Goal: Task Accomplishment & Management: Complete application form

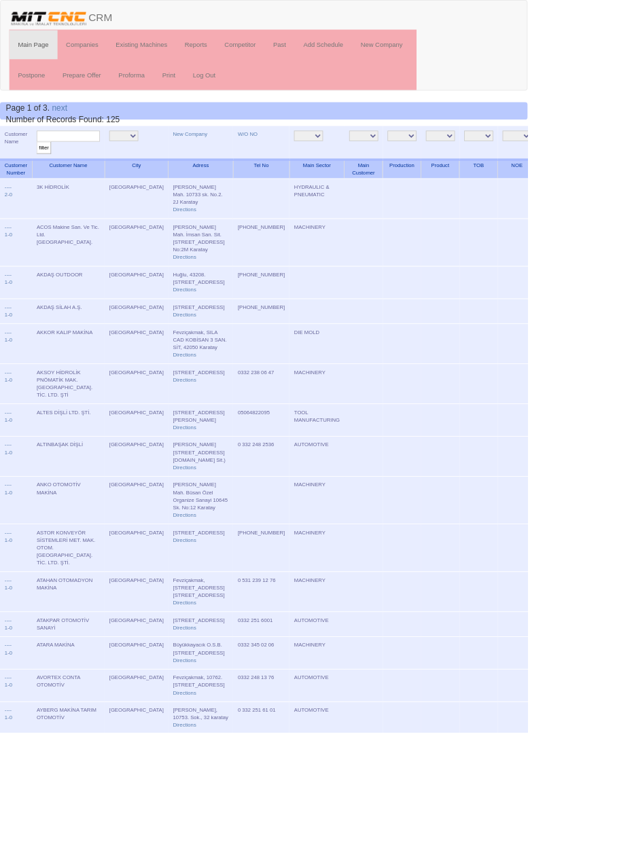
click at [108, 162] on input "text" at bounding box center [80, 159] width 74 height 13
type input "ceka"
click at [43, 166] on input "filter" at bounding box center [51, 173] width 17 height 14
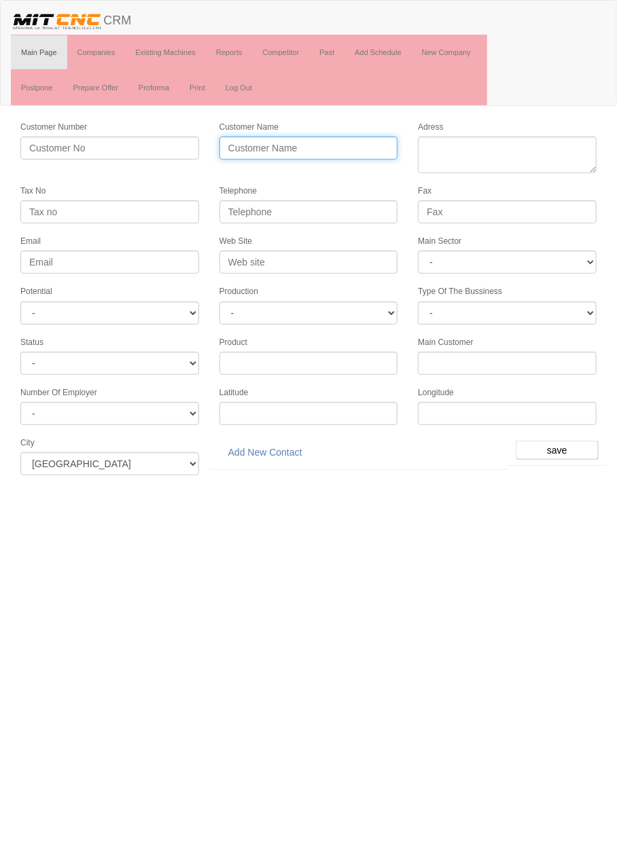
click at [319, 150] on input "Customer Name" at bounding box center [308, 148] width 179 height 23
type input "Ahe"
type input "AHRN OTOMOTİV"
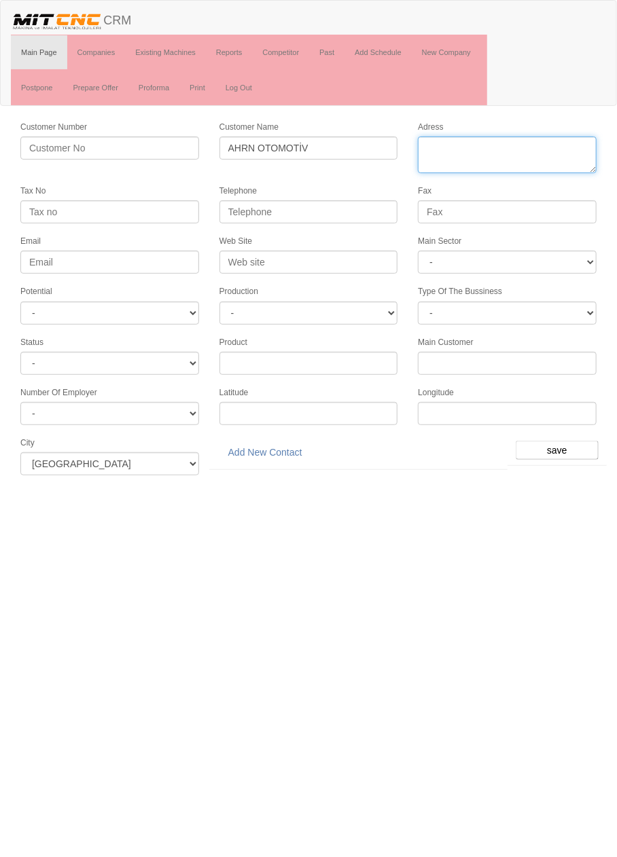
click at [498, 147] on textarea "Adress" at bounding box center [507, 155] width 179 height 37
paste textarea "İmsan San. Sit. A Blok No: 1/F Karatay/"
type textarea "İmsan San. Sit. A Blok No: 1/F Karatay/"
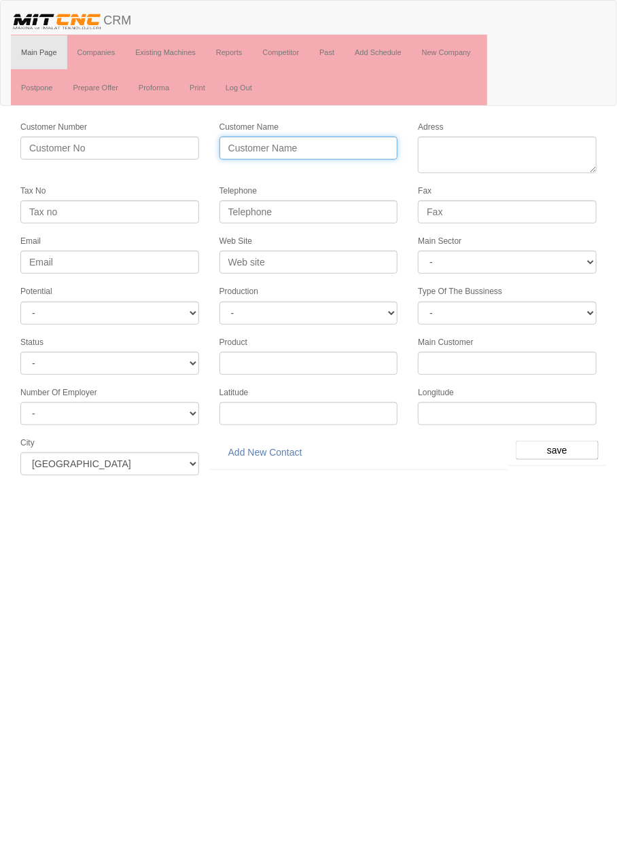
click at [350, 151] on input "Customer Name" at bounding box center [308, 148] width 179 height 23
type input "AHEN OTOMOTİV"
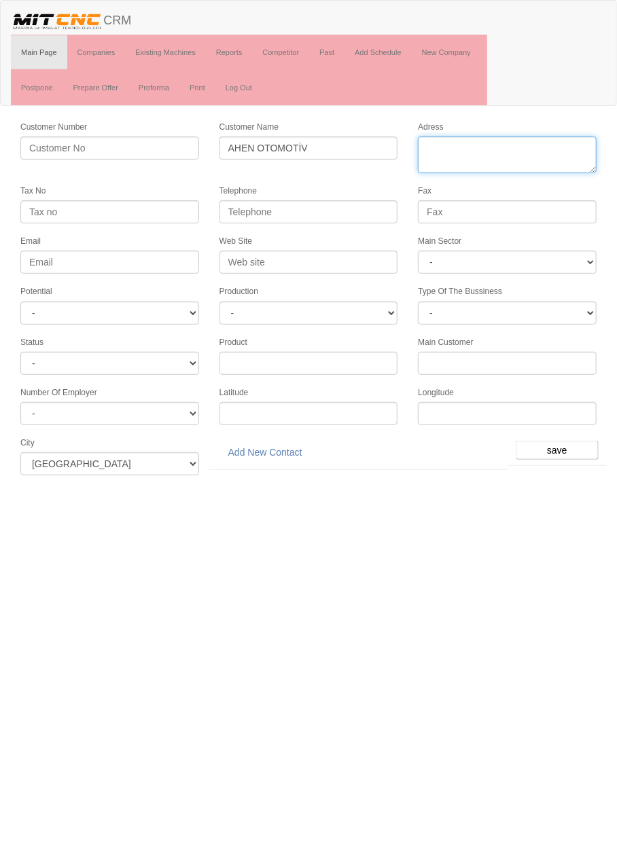
click at [525, 147] on textarea "Adress" at bounding box center [507, 155] width 179 height 37
paste input "0332 503 11 55"
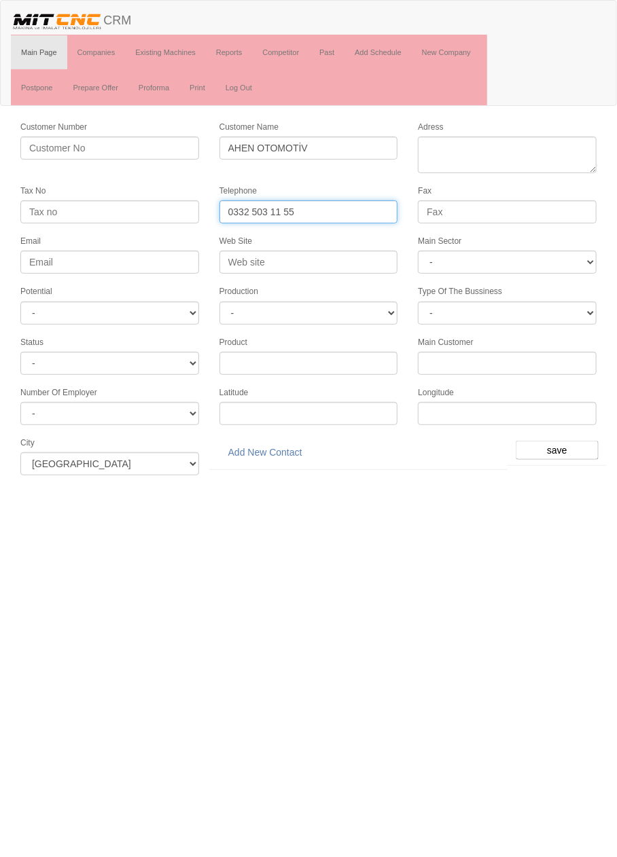
type input "0332 503 11 55"
paste textarea "İmsan San. Sit. A Blok No: 1/F Karatay/"
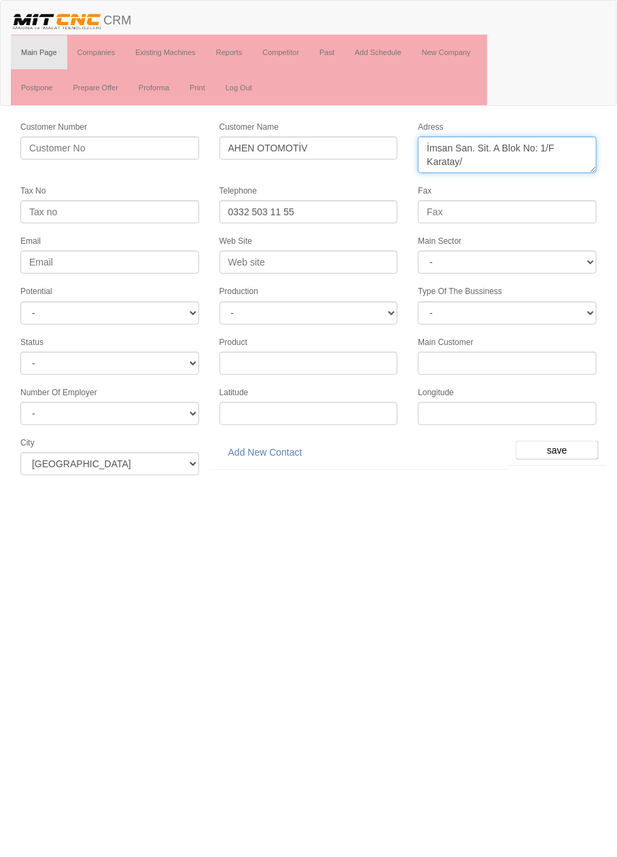
type textarea "İmsan San. Sit. A Blok No: 1/F Karatay/"
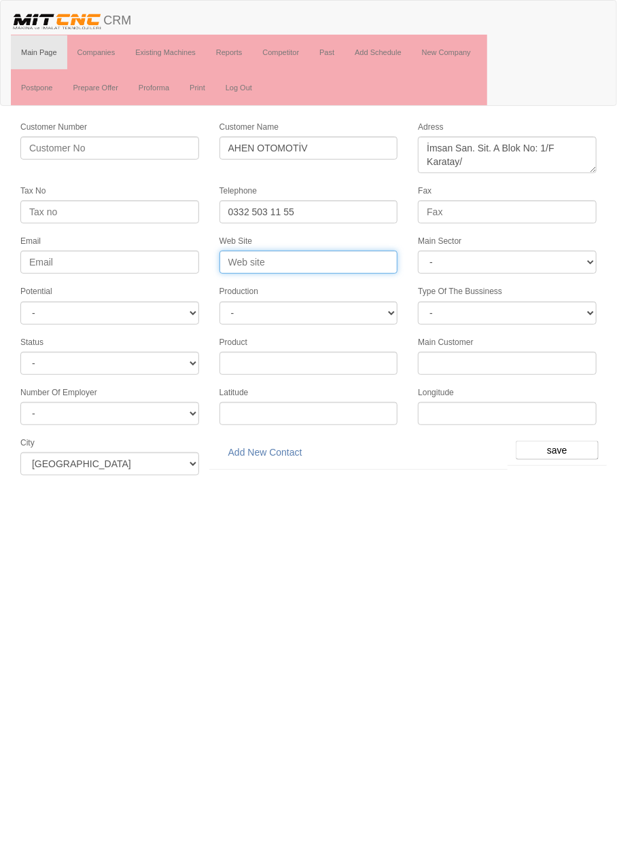
click at [353, 253] on input "Web Site" at bounding box center [308, 262] width 179 height 23
click at [340, 259] on input "Web Site" at bounding box center [308, 262] width 179 height 23
type input "www.ahenotomotiv.com.tr"
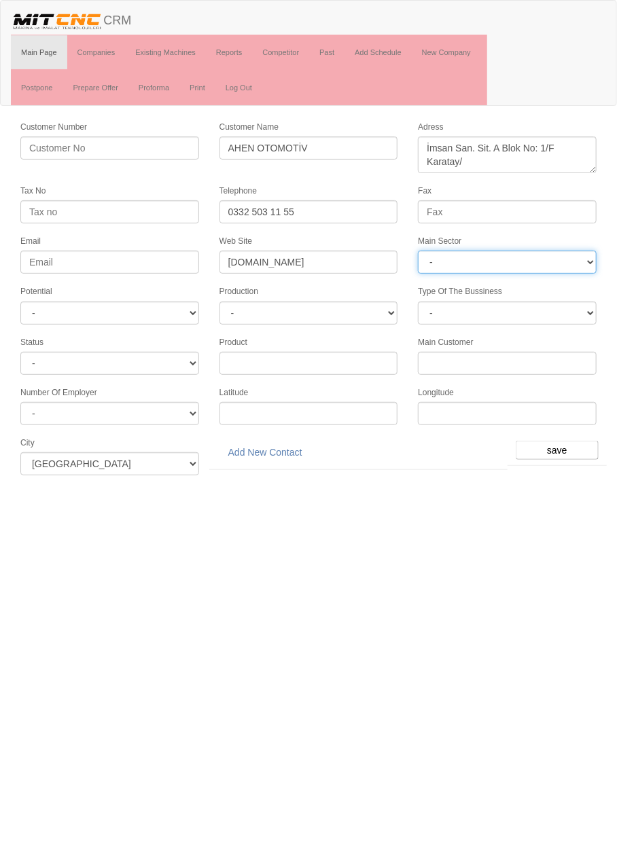
click at [552, 252] on select "- DIE MOLD MACHINERY DEFENCE ELECTRICAL COMPONENTS MEDICAL TOOL MANUFACTURING J…" at bounding box center [507, 262] width 179 height 23
select select "370"
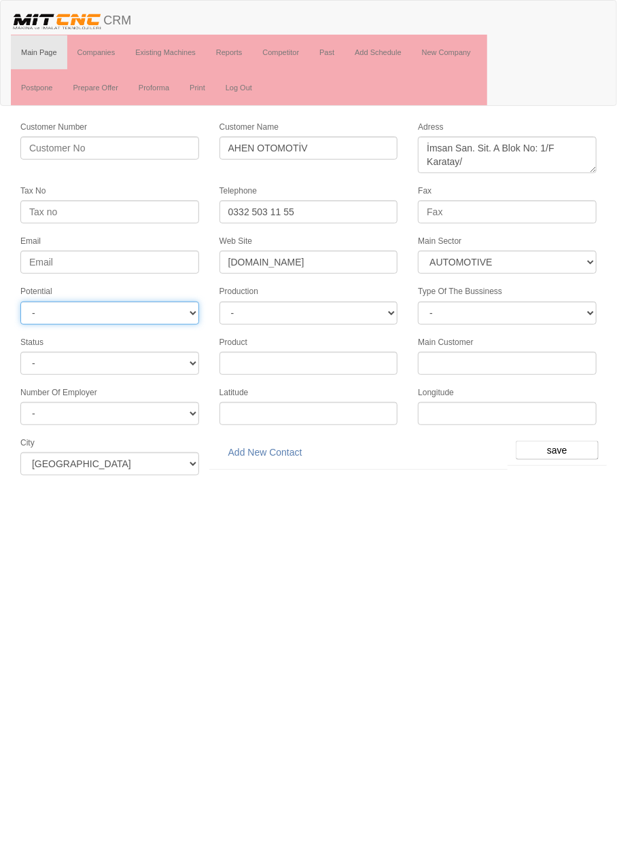
click at [152, 308] on select "- A1 A2 A3 B1 B2 B3 C1 C2 C3" at bounding box center [109, 313] width 179 height 23
select select "5"
click at [564, 441] on input "save" at bounding box center [557, 450] width 83 height 19
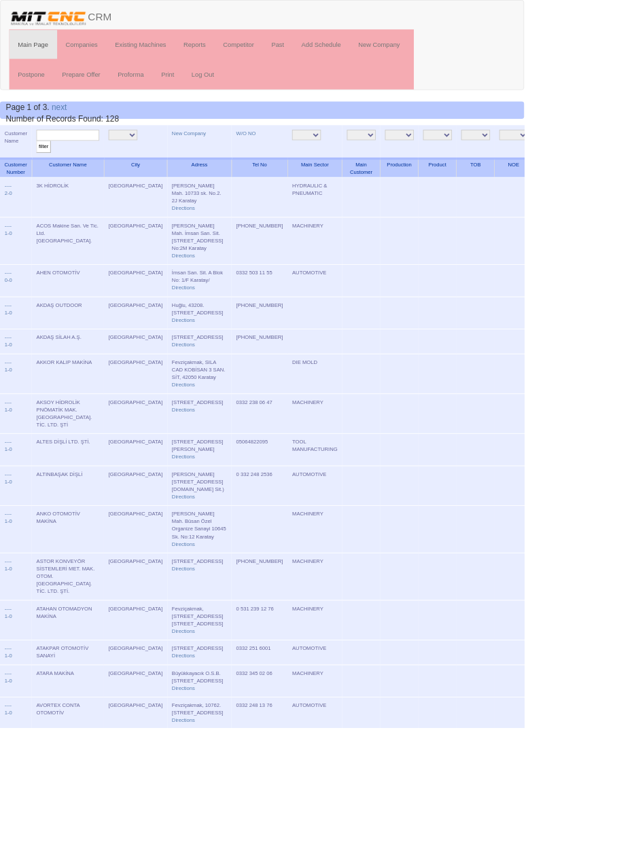
click at [66, 158] on input "text" at bounding box center [80, 159] width 74 height 13
type input "ahen"
click at [43, 166] on input "filter" at bounding box center [51, 173] width 17 height 14
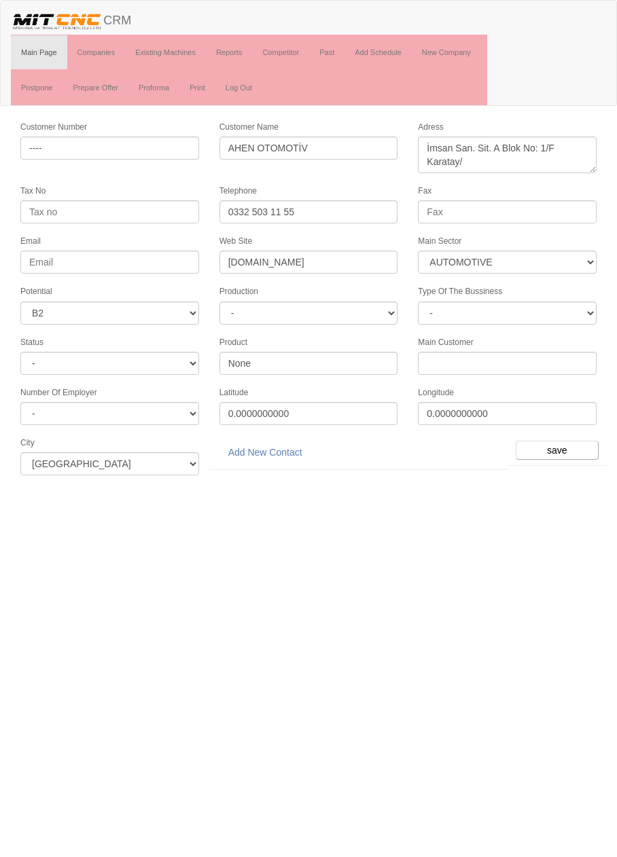
select select "370"
select select "5"
click at [274, 444] on link "Add New Contact" at bounding box center [265, 452] width 92 height 23
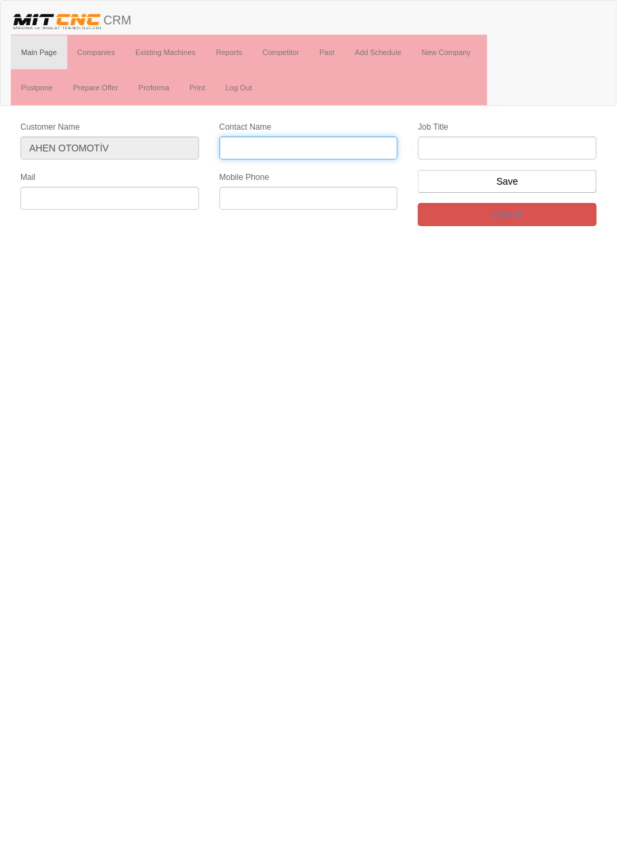
click at [340, 147] on input "Contact Name" at bounding box center [308, 148] width 179 height 23
type input "[PERSON_NAME] [PERSON_NAME]"
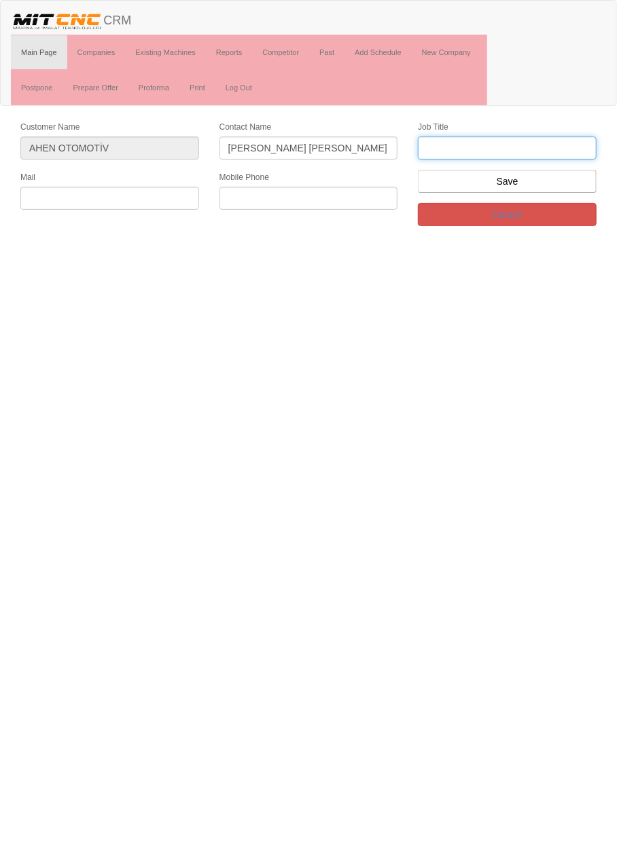
click at [562, 147] on input "text" at bounding box center [507, 148] width 179 height 23
type input "ü"
type input "üretim müdürü"
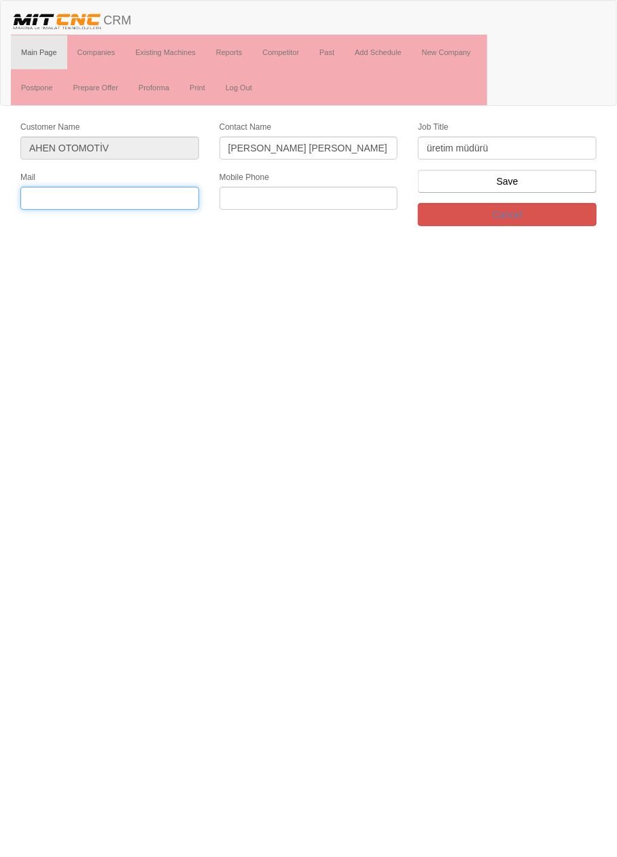
click at [43, 200] on input "text" at bounding box center [109, 198] width 179 height 23
type input "[EMAIL_ADDRESS][DOMAIN_NAME]"
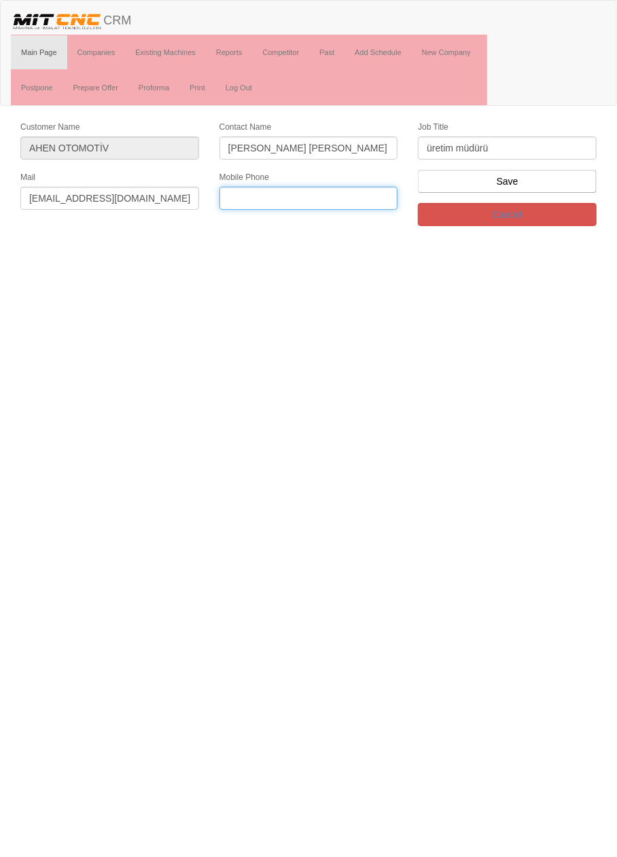
click at [348, 198] on input "text" at bounding box center [308, 198] width 179 height 23
type input "0506 624 8087"
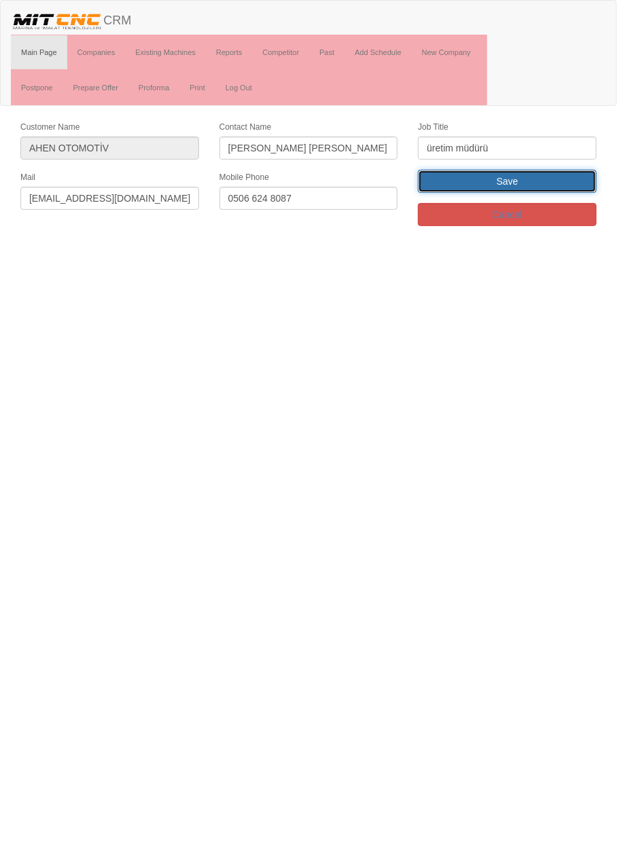
click at [529, 182] on input "Save" at bounding box center [507, 181] width 179 height 23
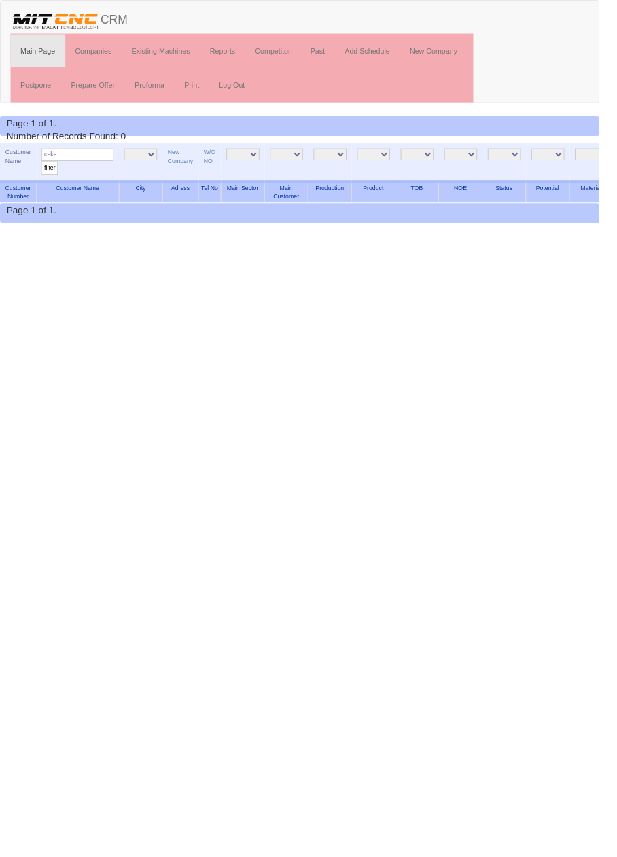
click at [105, 156] on input "ceka" at bounding box center [80, 159] width 74 height 13
type input "c"
type input "Ahen"
click at [43, 166] on input "filter" at bounding box center [51, 173] width 17 height 14
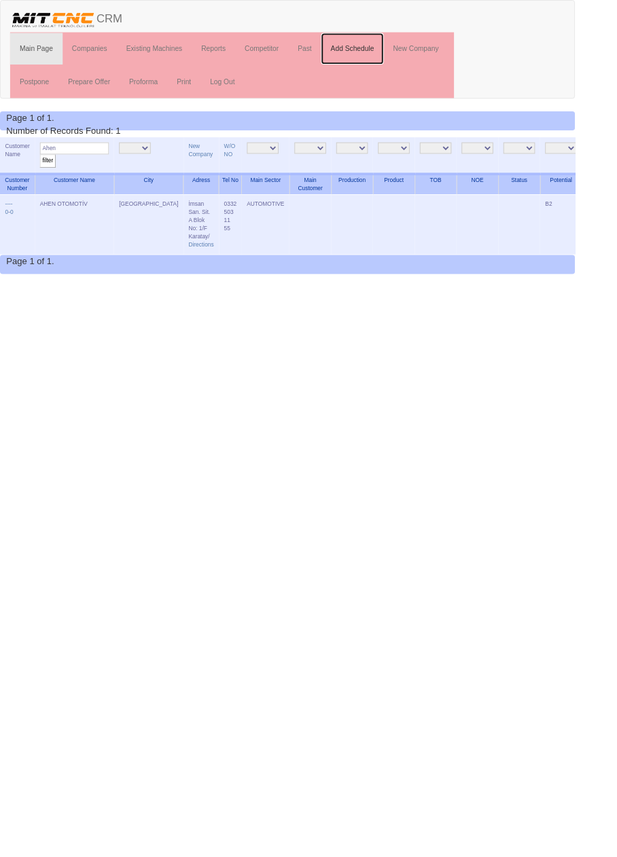
click at [380, 54] on link "Add Schedule" at bounding box center [377, 52] width 67 height 34
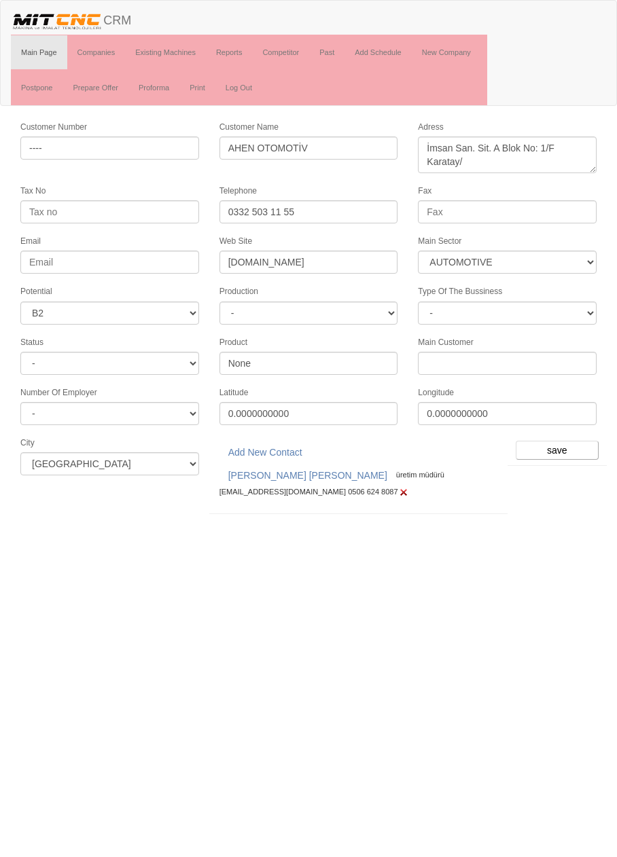
select select "370"
select select "5"
click at [559, 444] on input "save" at bounding box center [557, 450] width 83 height 19
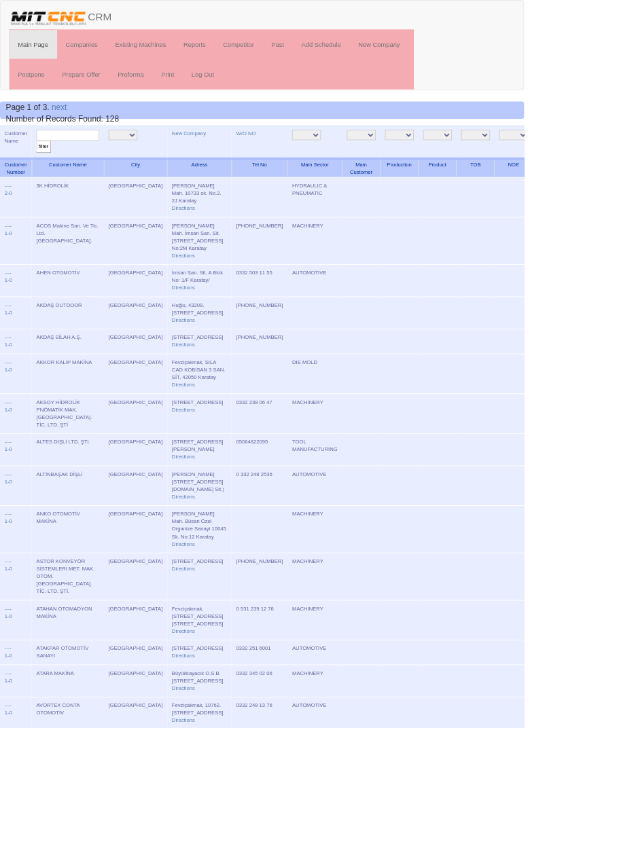
click at [403, 287] on td at bounding box center [425, 284] width 45 height 56
click at [202, 156] on link "New Company" at bounding box center [222, 157] width 40 height 7
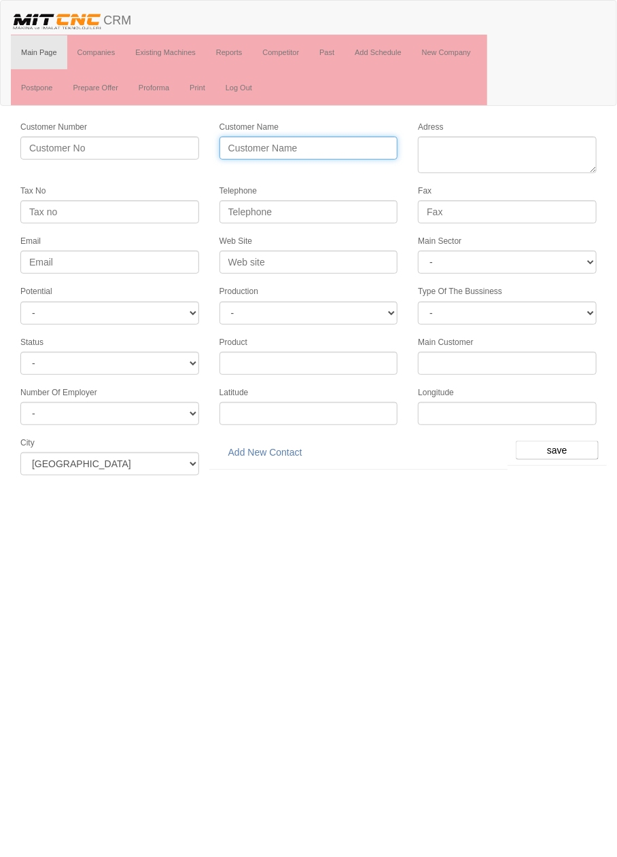
click at [338, 144] on input "Customer Name" at bounding box center [308, 148] width 179 height 23
type input "CEKA OTOMOTİV"
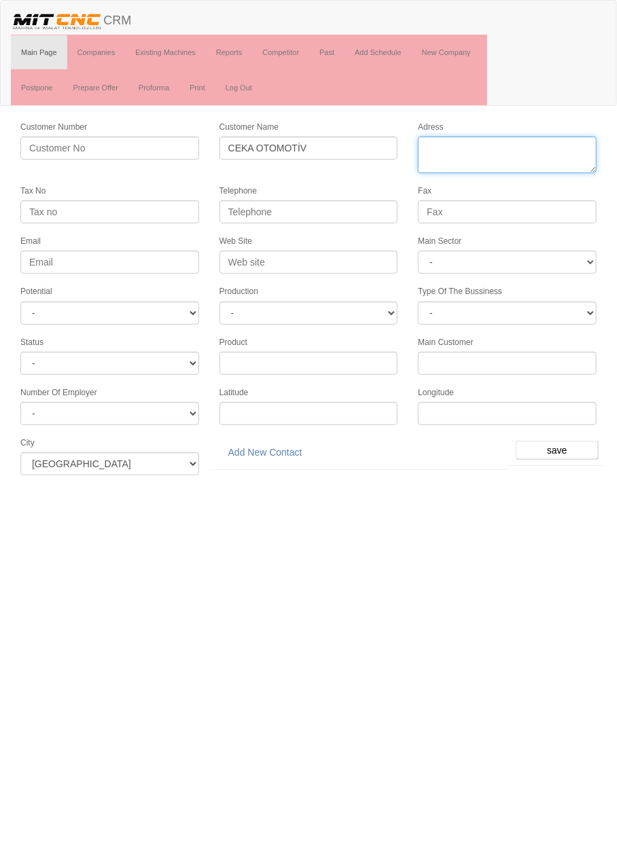
click at [516, 149] on textarea "Adress" at bounding box center [507, 155] width 179 height 37
paste textarea "Fevzi Çakmak Mahallesi Elit Sanayi Sitesi 10758. Sokak No: 1/P, 42050 Karatay"
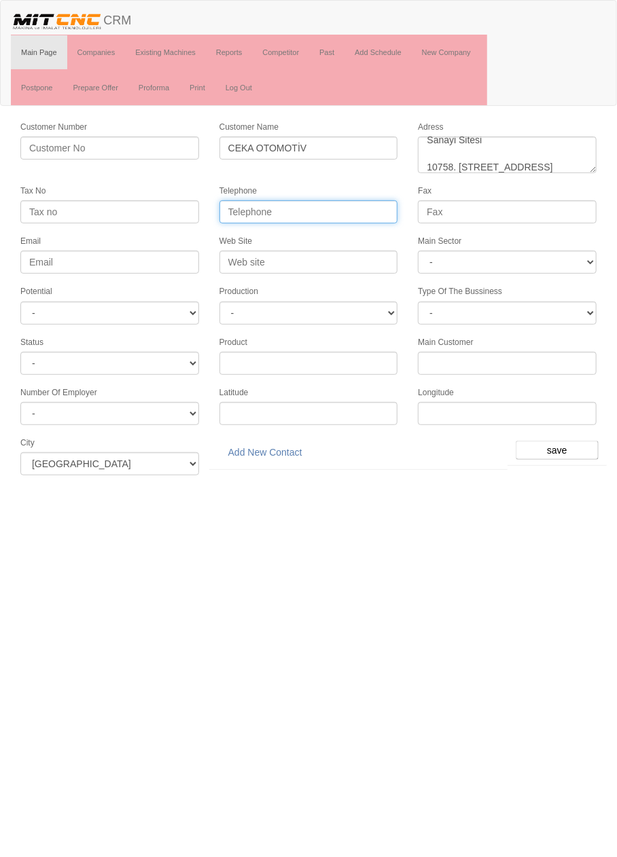
click at [363, 209] on input "Telephone" at bounding box center [308, 211] width 179 height 23
click at [480, 152] on textarea "Adress" at bounding box center [507, 155] width 179 height 37
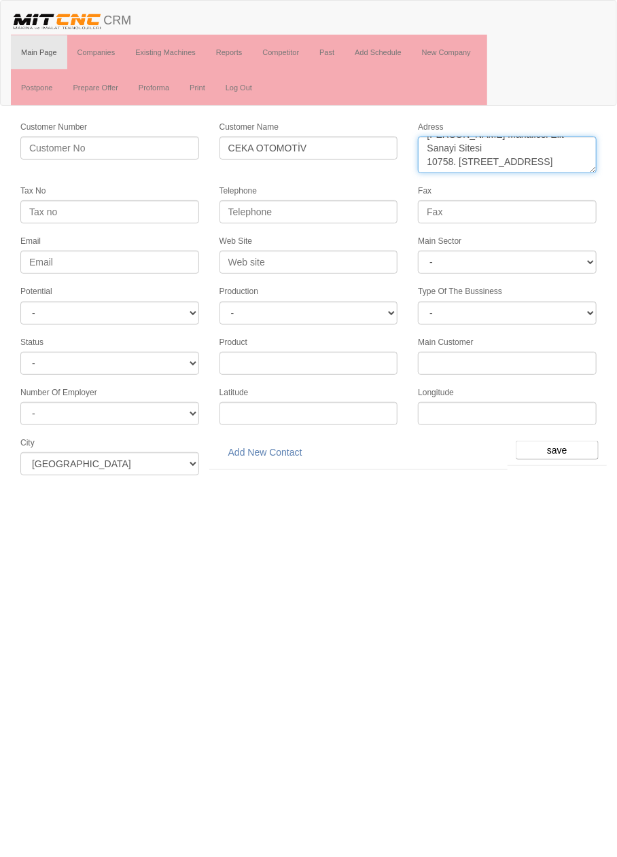
scroll to position [13, 0]
click at [429, 147] on textarea "Adress" at bounding box center [507, 155] width 179 height 37
click at [435, 157] on textarea "Adress" at bounding box center [507, 155] width 179 height 37
type textarea "Fevzi Çakmak Mahallesi Elit Sanayi Sitesi 10758. Sokak No: 1/P, 42050 Karatay"
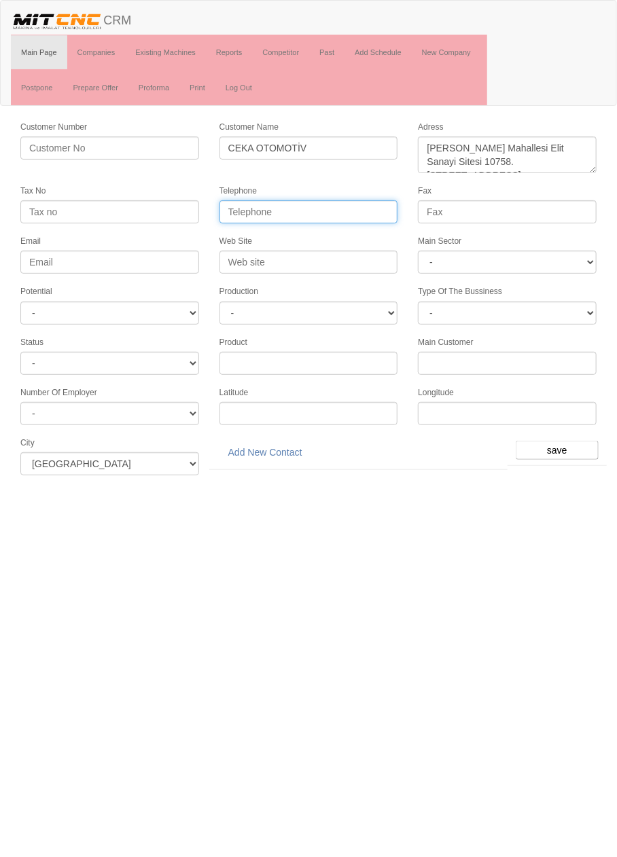
click at [353, 204] on input "Telephone" at bounding box center [308, 211] width 179 height 23
paste input "0 332 342 36 05"
type input "0 332 342 36 05"
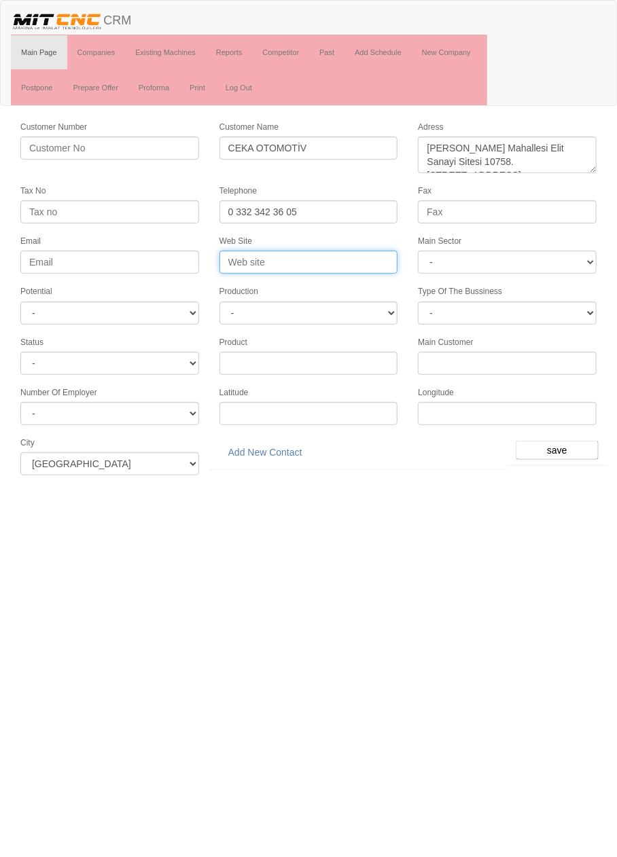
click at [304, 256] on input "Web Site" at bounding box center [308, 262] width 179 height 23
type input "www.cekaautomotive.com"
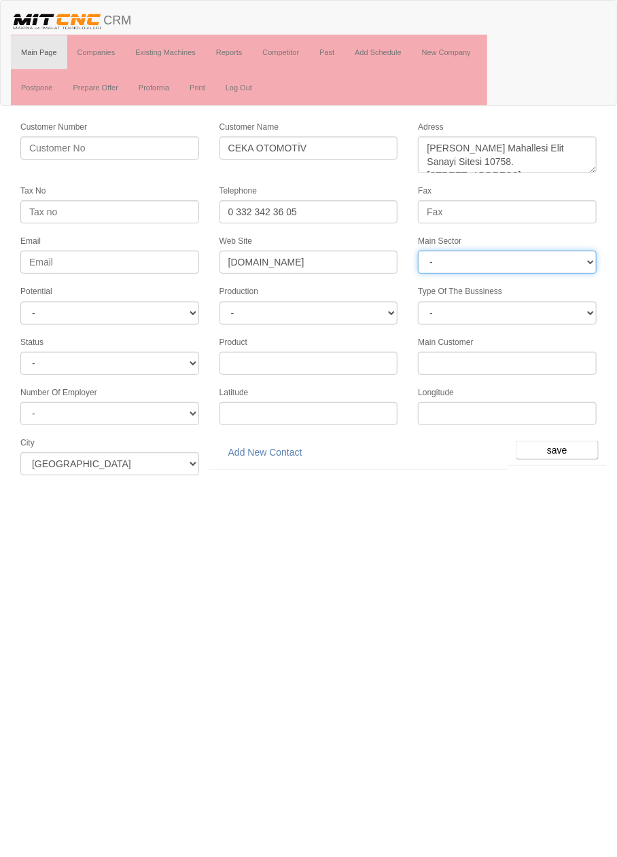
click at [534, 258] on select "- DIE MOLD MACHINERY DEFENCE ELECTRICAL COMPONENTS MEDICAL TOOL MANUFACTURING J…" at bounding box center [507, 262] width 179 height 23
select select "370"
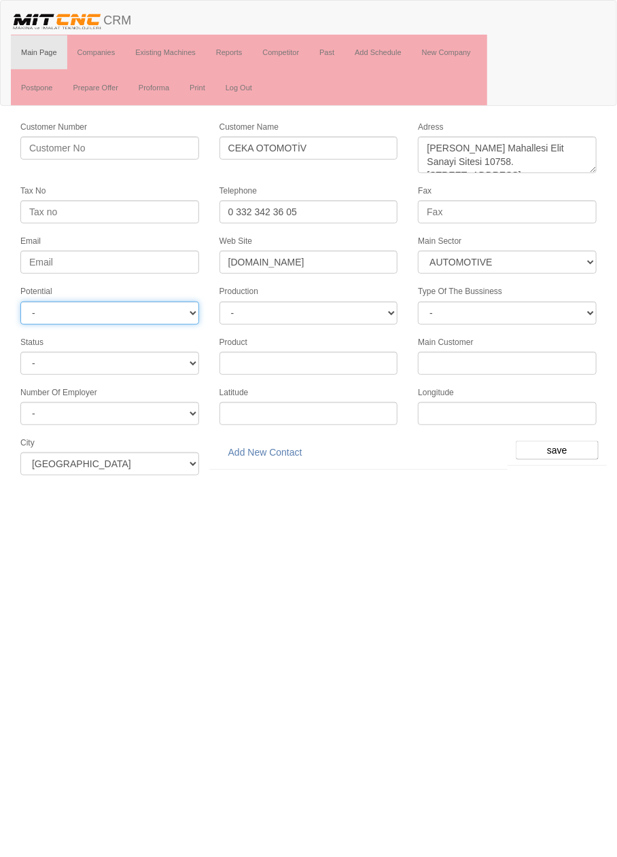
click at [33, 308] on select "- A1 A2 A3 B1 B2 B3 C1 C2 C3" at bounding box center [109, 313] width 179 height 23
select select "6"
click at [562, 441] on input "save" at bounding box center [557, 450] width 83 height 19
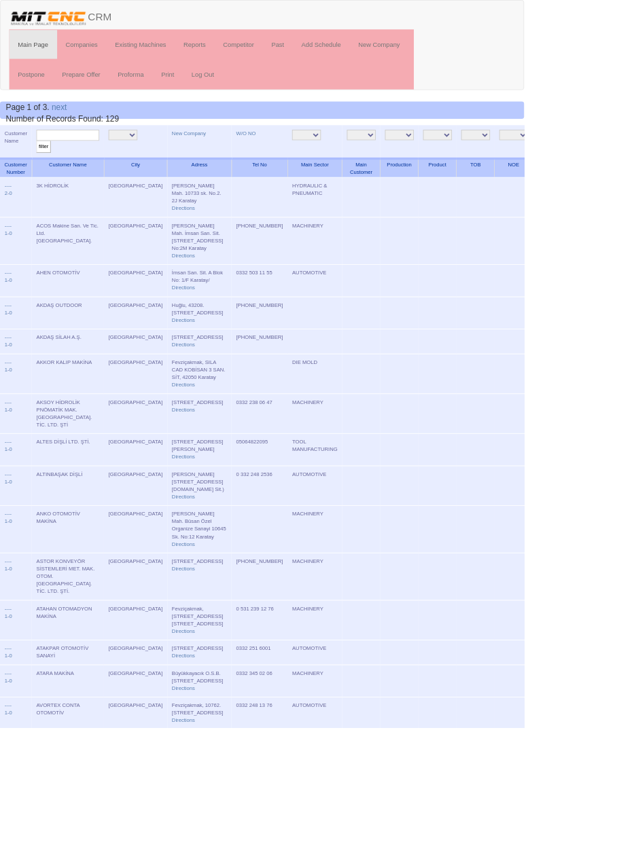
click at [93, 162] on input "text" at bounding box center [80, 159] width 74 height 13
type input "Ceka"
click at [43, 166] on input "filter" at bounding box center [51, 173] width 17 height 14
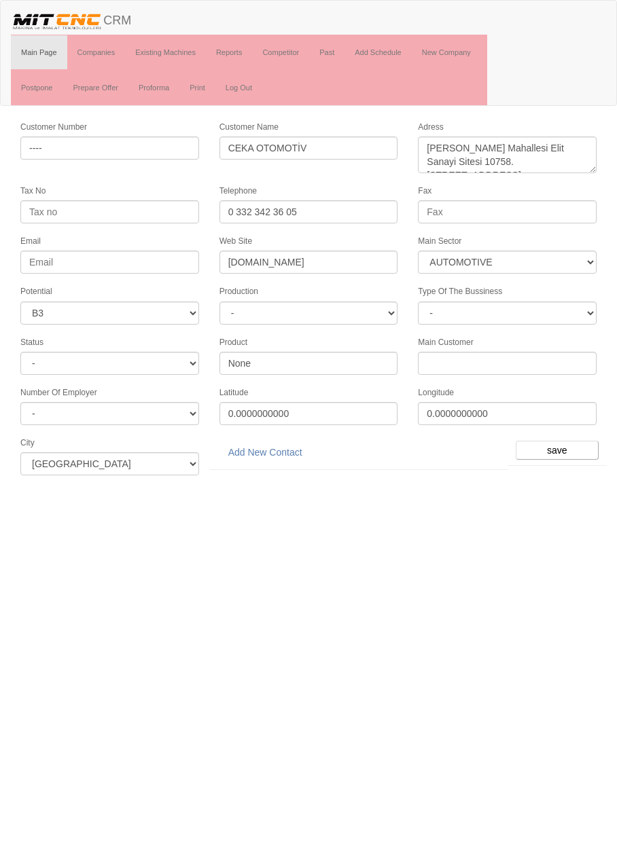
select select "370"
select select "6"
click at [283, 447] on link "Add New Contact" at bounding box center [265, 452] width 92 height 23
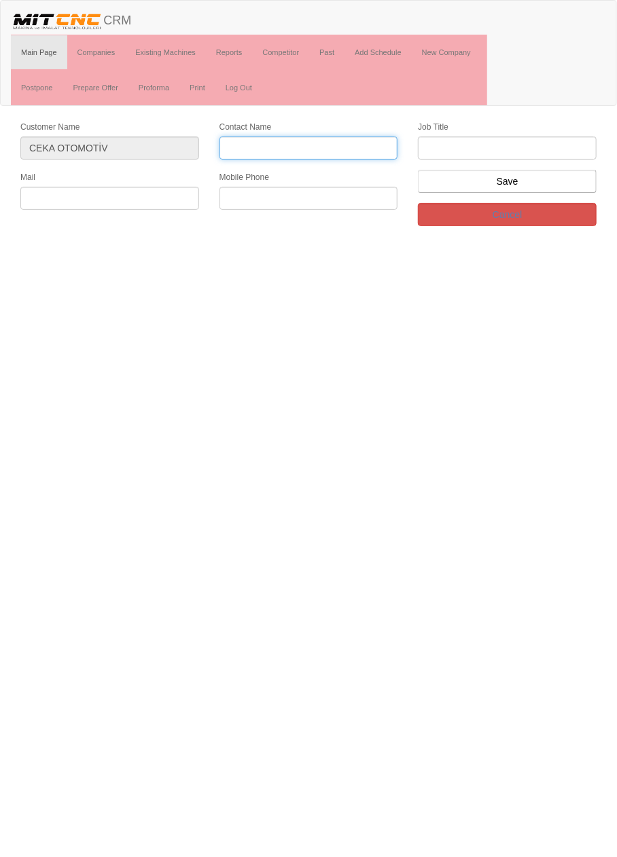
click at [342, 149] on input "Contact Name" at bounding box center [308, 148] width 179 height 23
type input "Salih Gül"
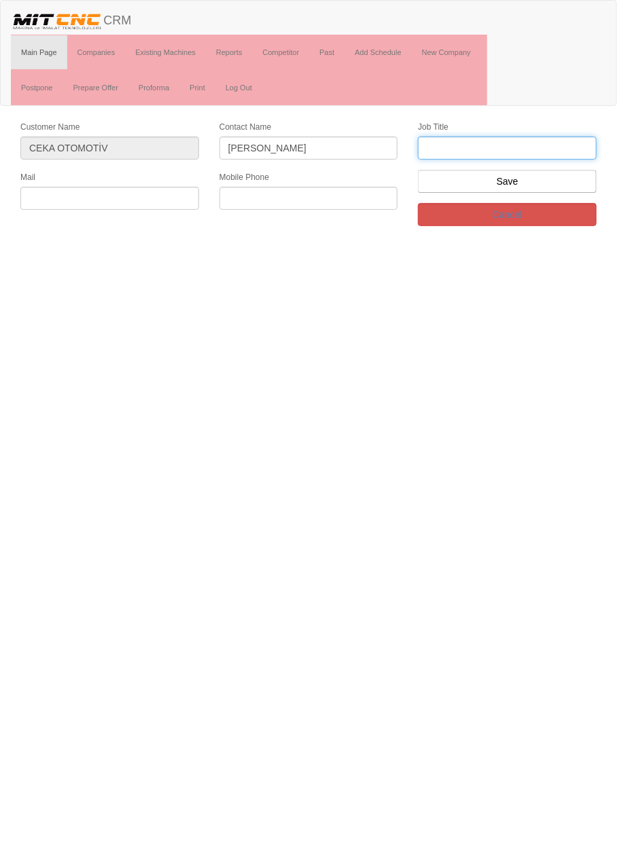
click at [531, 145] on input "text" at bounding box center [507, 148] width 179 height 23
type input "satış Müdürü"
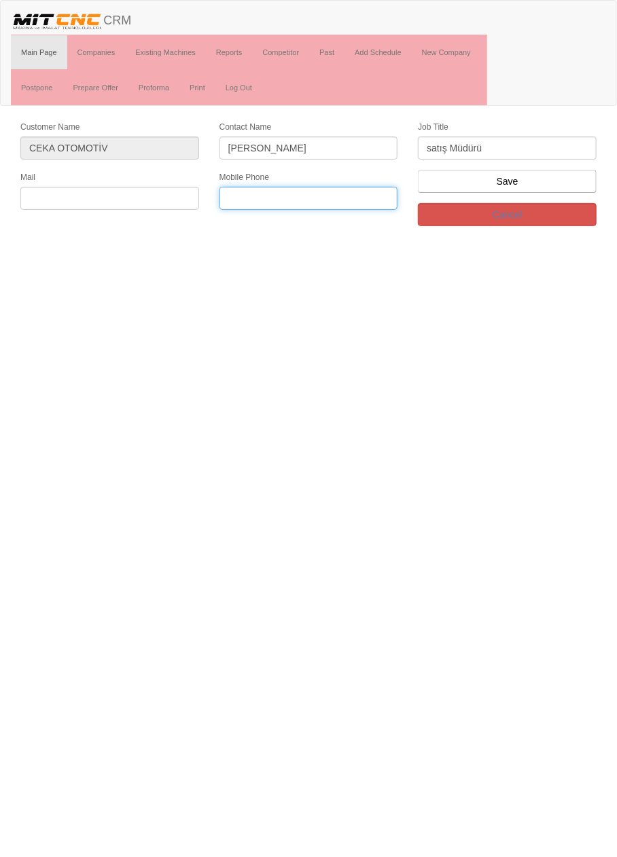
click at [306, 194] on input "text" at bounding box center [308, 198] width 179 height 23
paste input "+905378402482"
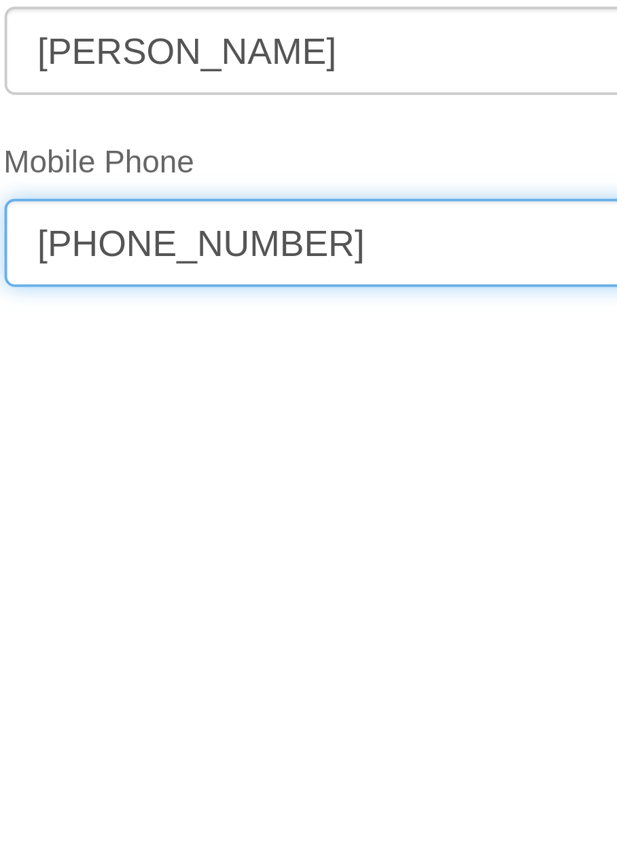
click at [278, 196] on input "+905378402482" at bounding box center [308, 198] width 179 height 23
click at [261, 196] on input "+90537840 2482" at bounding box center [308, 198] width 179 height 23
click at [240, 195] on input "+90537 840 2482" at bounding box center [308, 198] width 179 height 23
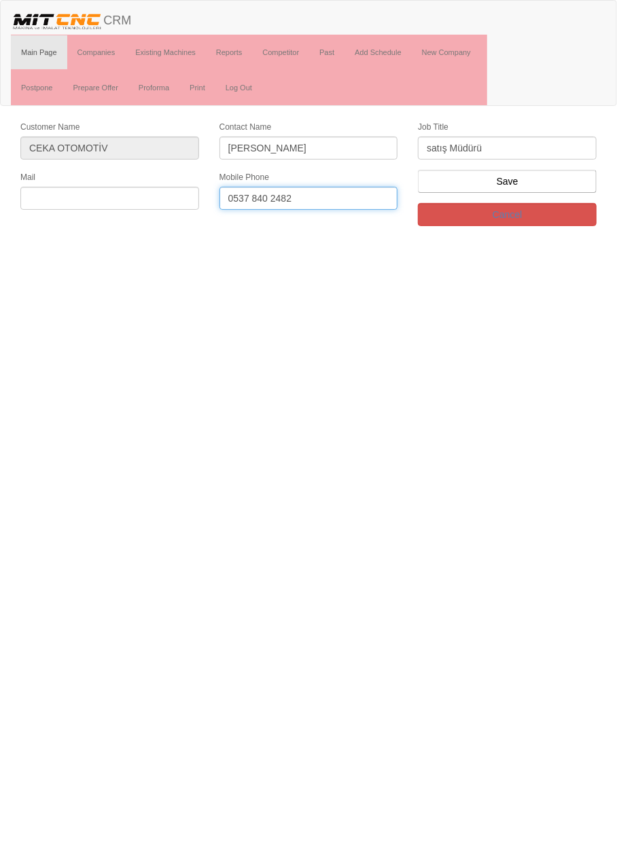
type input "0537 840 2482"
click at [165, 198] on input "text" at bounding box center [109, 198] width 179 height 23
paste input "[EMAIL_ADDRESS][DOMAIN_NAME]"
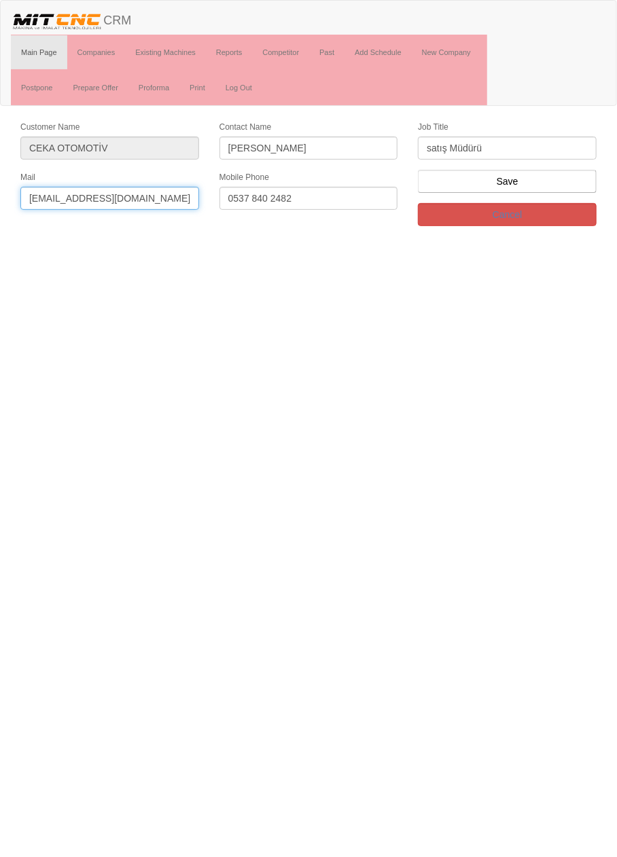
type input "[EMAIL_ADDRESS][DOMAIN_NAME]"
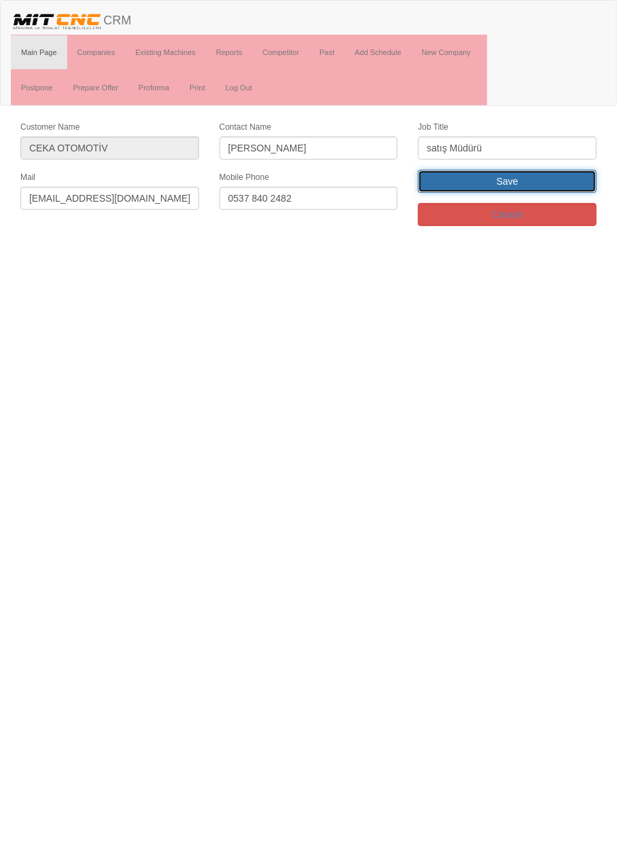
click at [552, 177] on input "Save" at bounding box center [507, 181] width 179 height 23
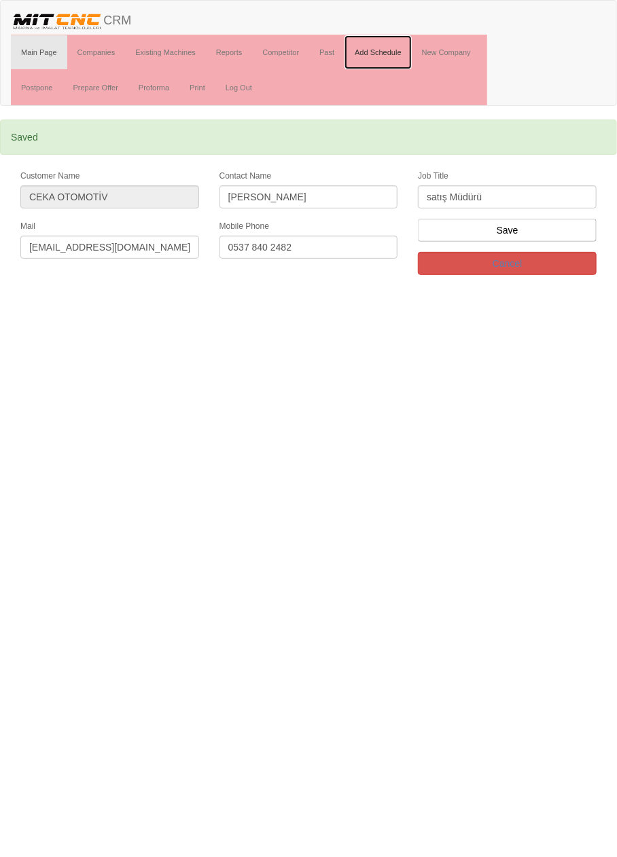
click at [394, 50] on link "Add Schedule" at bounding box center [377, 52] width 67 height 34
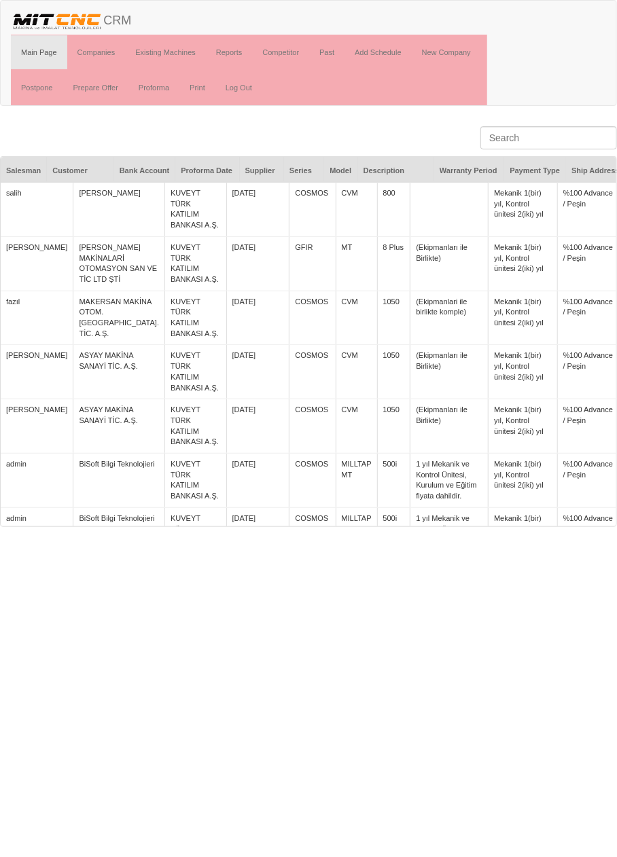
scroll to position [389, 0]
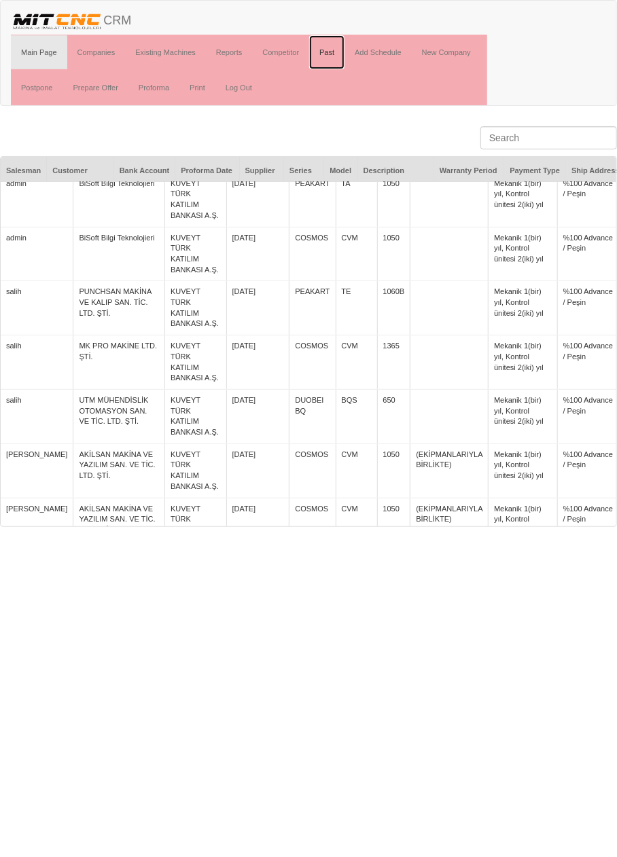
click at [330, 51] on link "Past" at bounding box center [326, 52] width 35 height 34
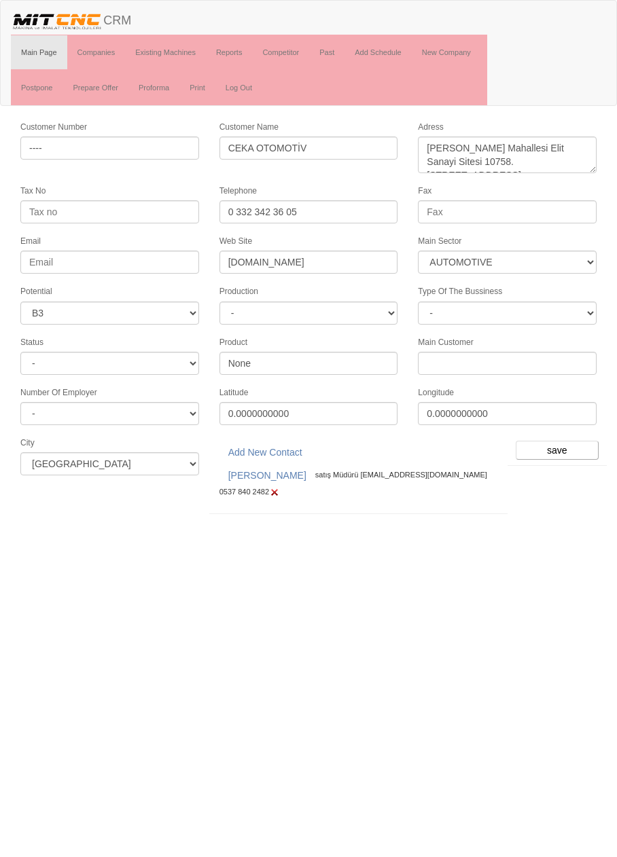
select select "370"
select select "6"
click at [554, 442] on input "save" at bounding box center [557, 450] width 83 height 19
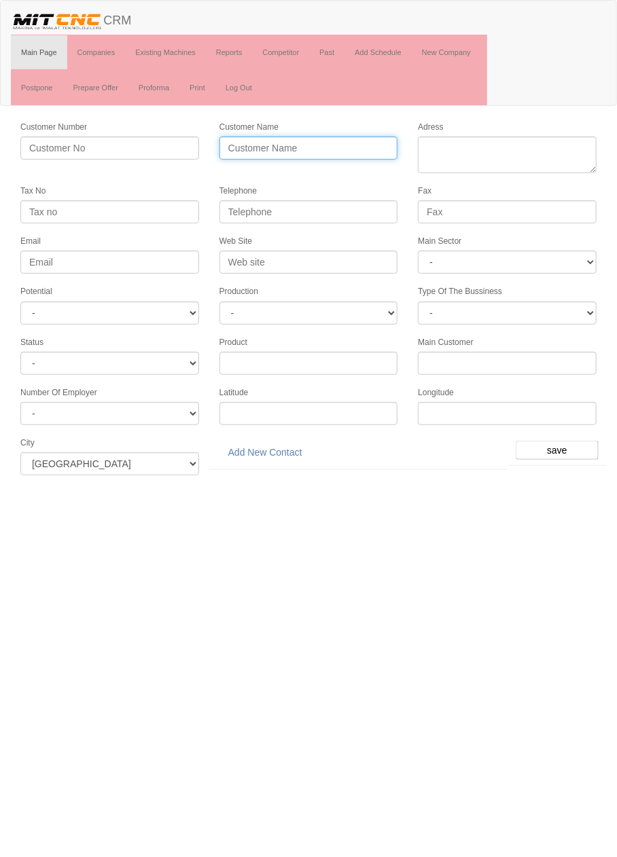
click at [317, 148] on input "Customer Name" at bounding box center [308, 148] width 179 height 23
type input "ALYANS KALIP"
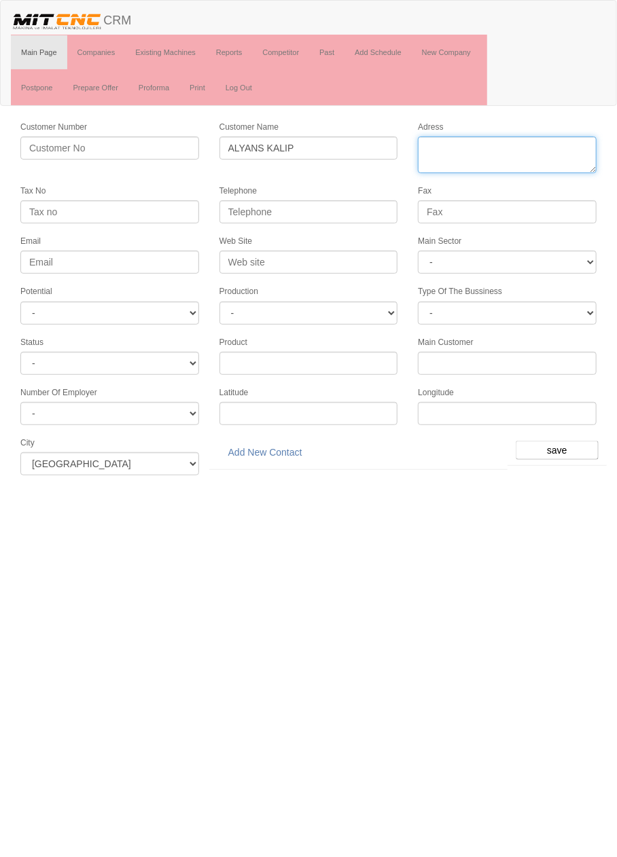
click at [526, 148] on textarea "Adress" at bounding box center [507, 155] width 179 height 37
paste textarea "Horozluhan Mah., Ihlamur Sok., 20A"
type textarea "Horozluhan Mah., Ihlamur Sok., 20A Selçuklu"
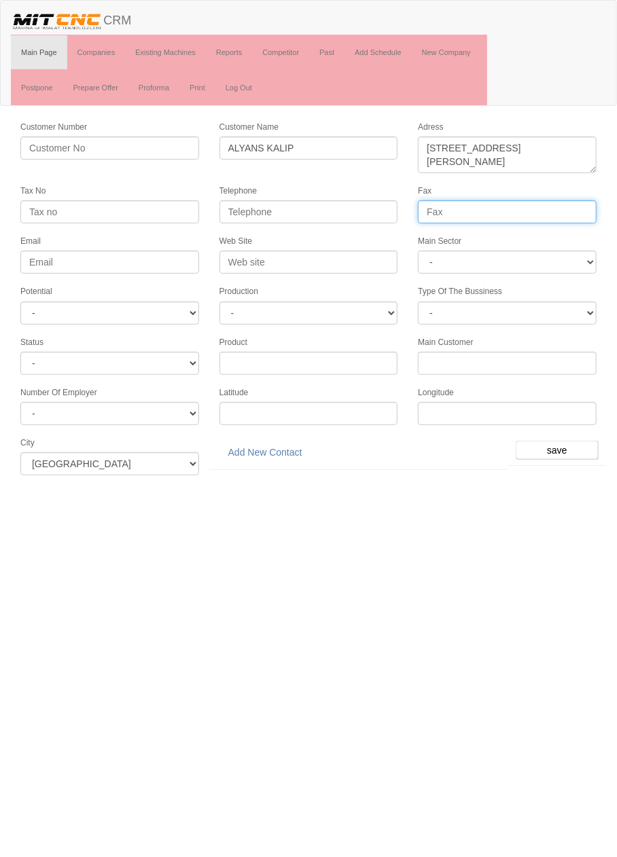
click at [486, 210] on input "Fax" at bounding box center [507, 211] width 179 height 23
click at [346, 213] on input "Telephone" at bounding box center [308, 211] width 179 height 23
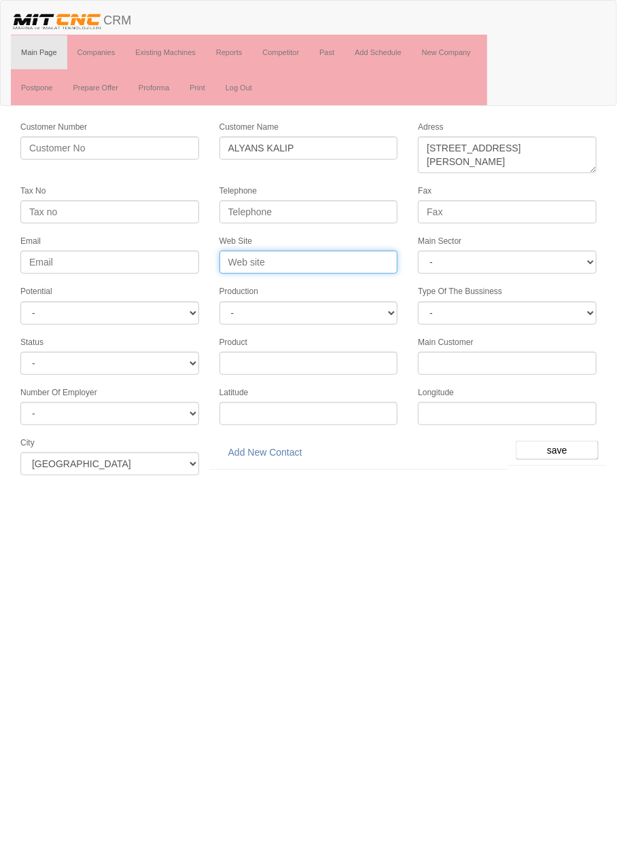
click at [367, 261] on input "Web Site" at bounding box center [308, 262] width 179 height 23
click at [312, 257] on input "Web Site" at bounding box center [308, 262] width 179 height 23
type input "www.alyansmodel.com"
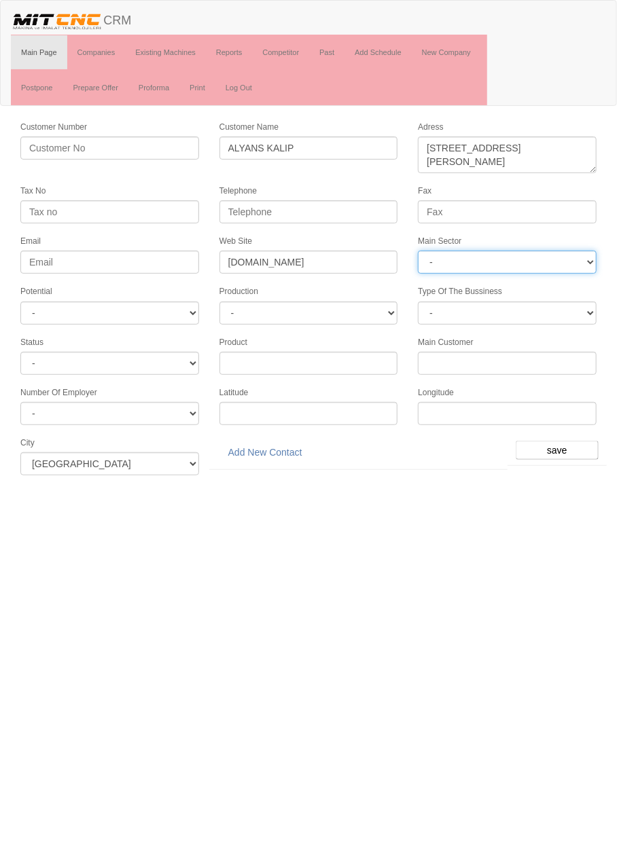
click at [564, 259] on select "- DIE MOLD MACHINERY DEFENCE ELECTRICAL COMPONENTS MEDICAL TOOL MANUFACTURING J…" at bounding box center [507, 262] width 179 height 23
select select "370"
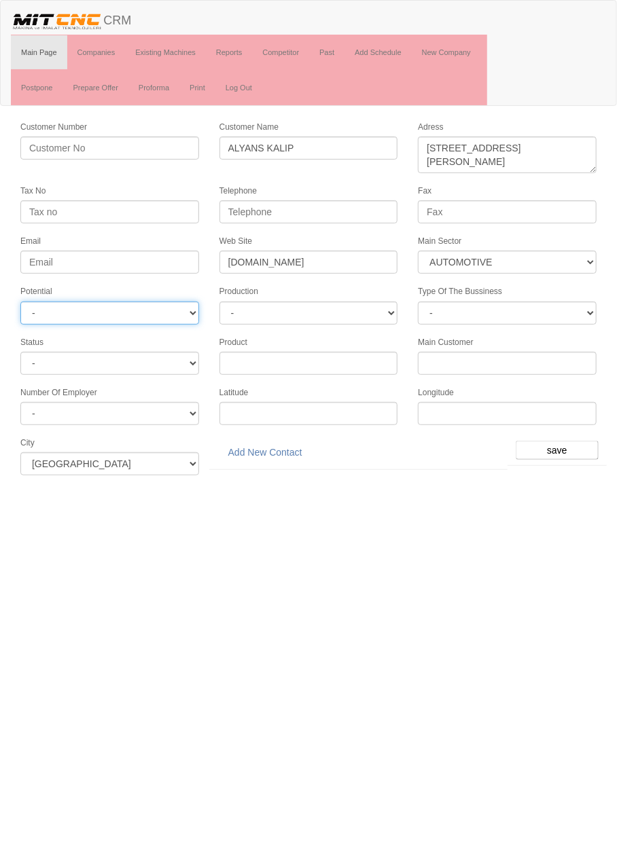
click at [43, 312] on select "- A1 A2 A3 B1 B2 B3 C1 C2 C3" at bounding box center [109, 313] width 179 height 23
select select "6"
click at [561, 441] on input "save" at bounding box center [557, 450] width 83 height 19
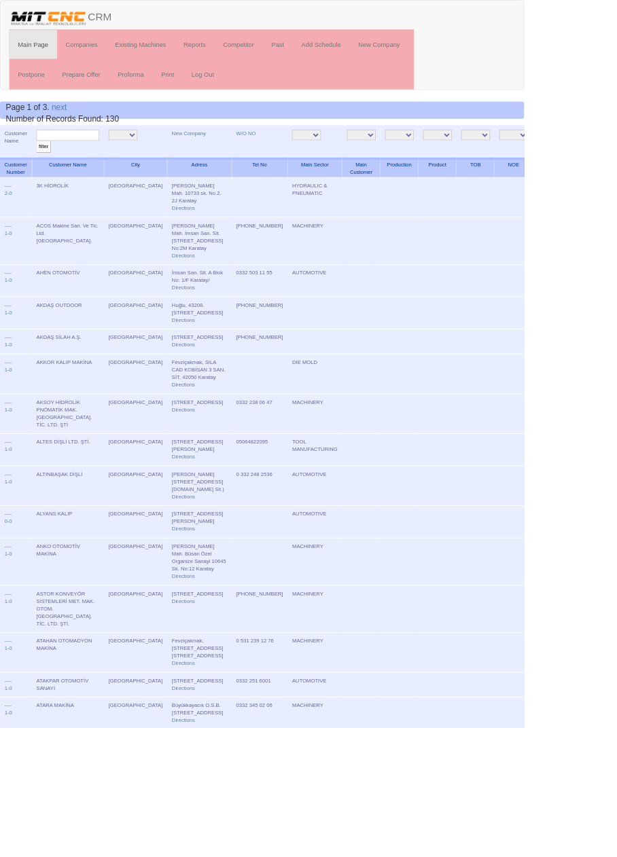
click at [103, 154] on input "text" at bounding box center [80, 159] width 74 height 13
type input "alyans"
click at [43, 166] on input "filter" at bounding box center [51, 173] width 17 height 14
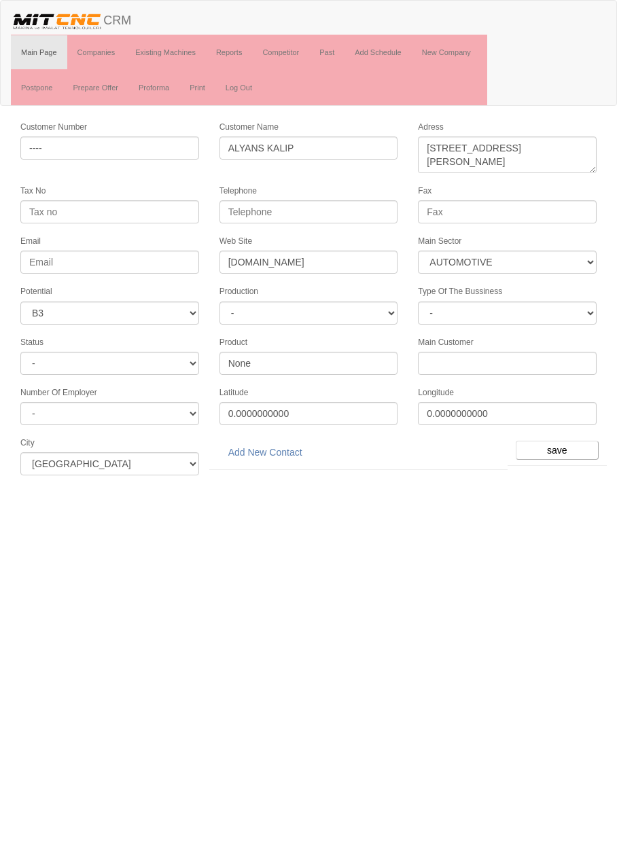
select select "370"
select select "6"
click at [292, 442] on link "Add New Contact" at bounding box center [265, 452] width 92 height 23
click at [353, 213] on input "Telephone" at bounding box center [308, 211] width 179 height 23
paste input "[PHONE_NUMBER]"
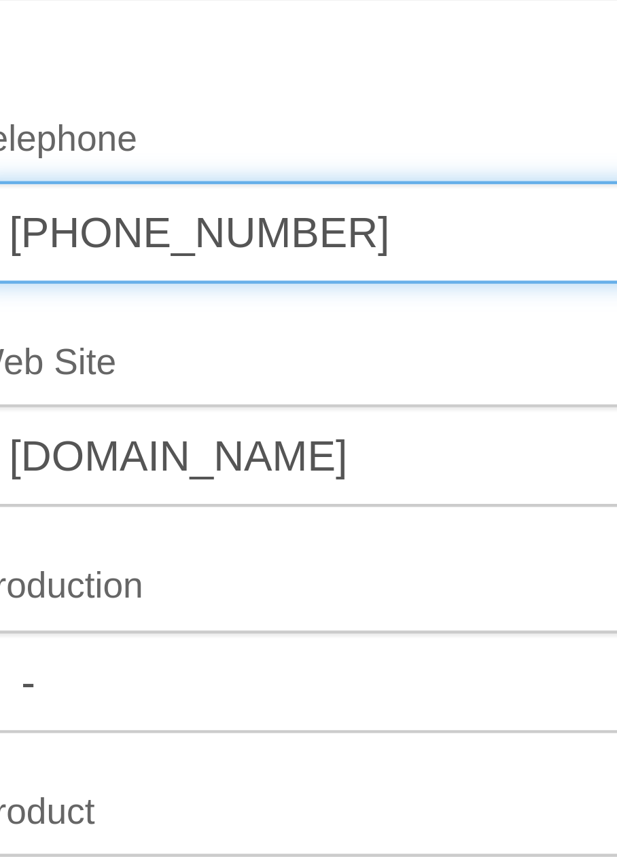
click at [261, 208] on input "[PHONE_NUMBER]" at bounding box center [308, 211] width 179 height 23
click at [238, 209] on input "[PHONE_NUMBER]" at bounding box center [308, 211] width 179 height 23
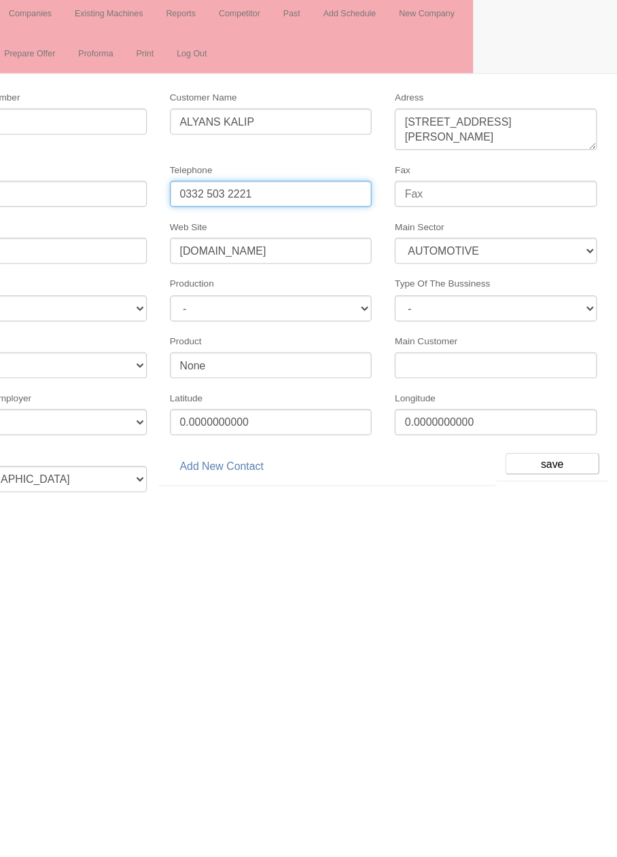
type input "0332 503 2221"
click at [564, 445] on input "save" at bounding box center [557, 450] width 83 height 19
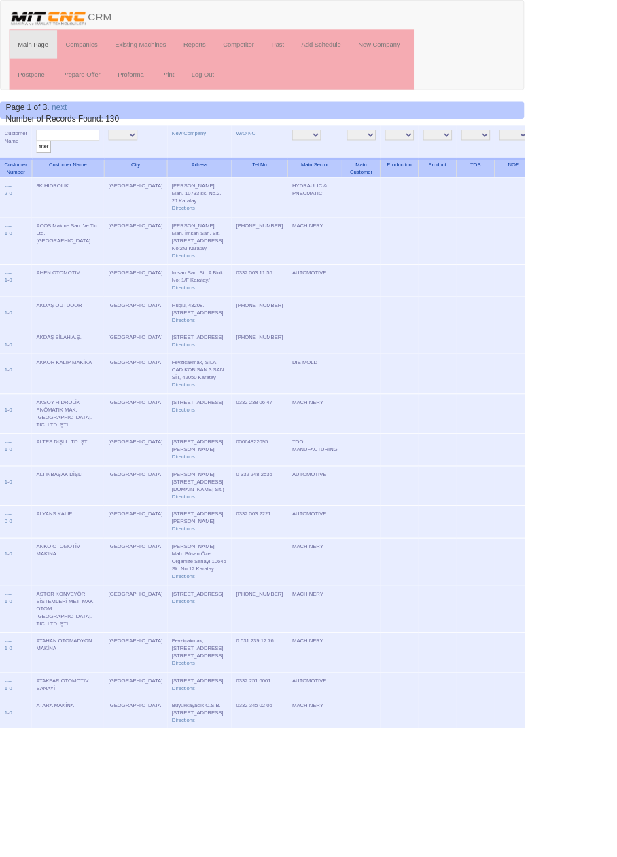
click at [96, 158] on input "text" at bounding box center [80, 159] width 74 height 13
type input "Alya"
click at [43, 166] on input "filter" at bounding box center [51, 173] width 17 height 14
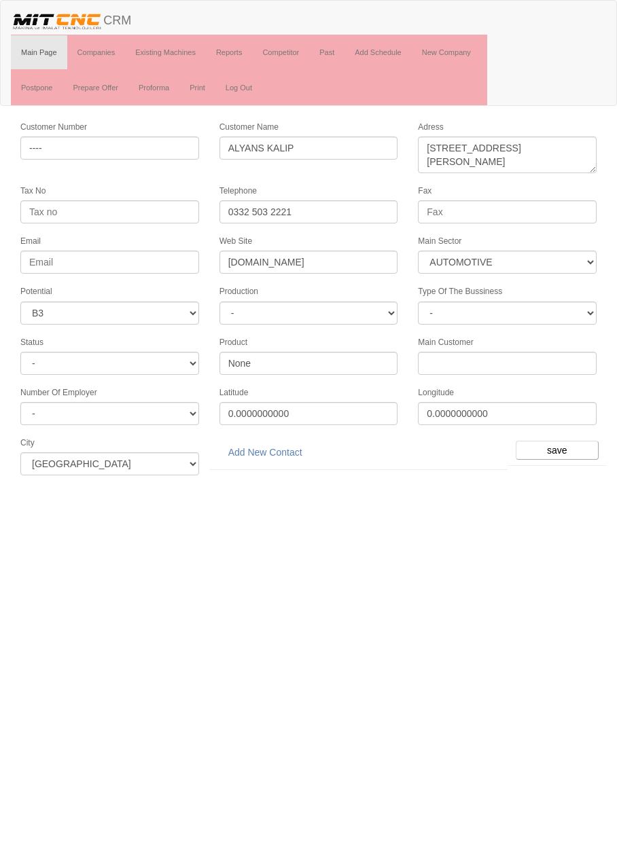
select select "370"
select select "6"
click at [287, 446] on link "Add New Contact" at bounding box center [265, 452] width 92 height 23
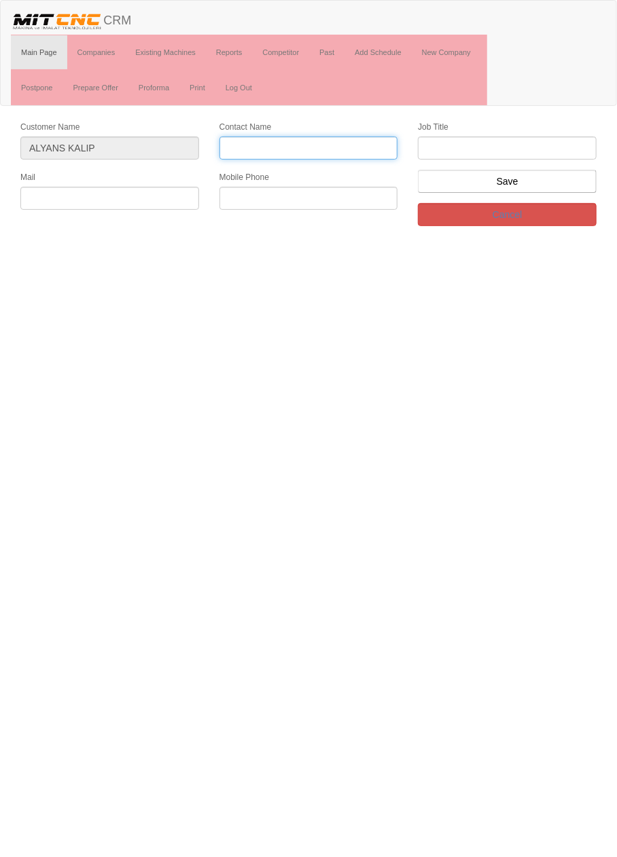
click at [347, 147] on input "Contact Name" at bounding box center [308, 148] width 179 height 23
type input "[PERSON_NAME]"
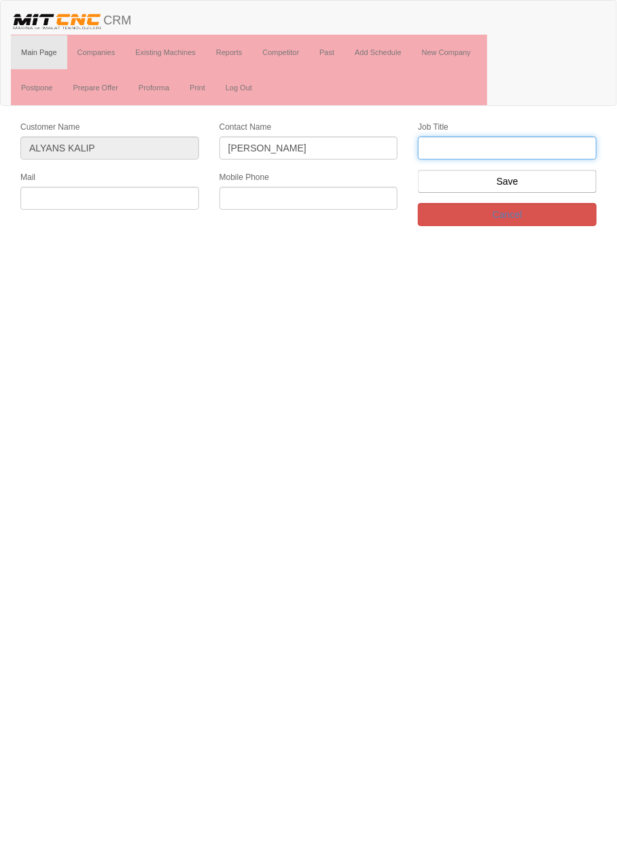
click at [537, 143] on input "text" at bounding box center [507, 148] width 179 height 23
click at [504, 151] on input "text" at bounding box center [507, 148] width 179 height 23
type input "Satış Müdürü"
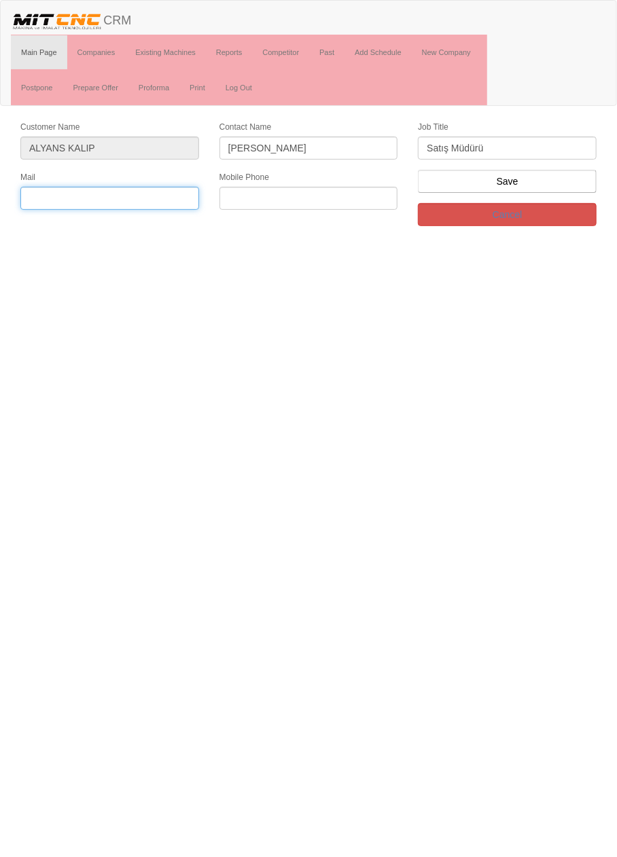
click at [172, 198] on input "text" at bounding box center [109, 198] width 179 height 23
paste input "[EMAIL_ADDRESS][DOMAIN_NAME]"
type input "[EMAIL_ADDRESS][DOMAIN_NAME]"
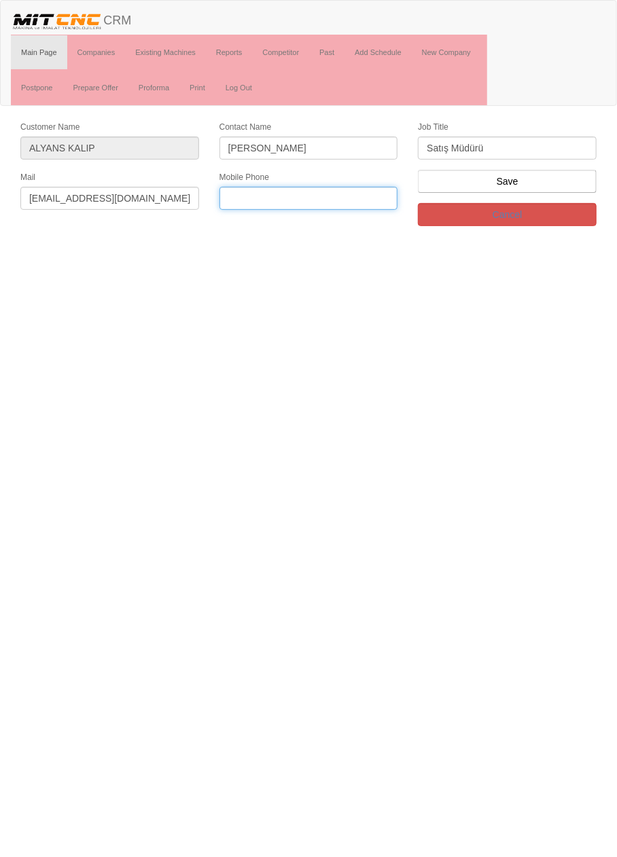
click at [330, 198] on input "text" at bounding box center [308, 198] width 179 height 23
paste input "+905432515550"
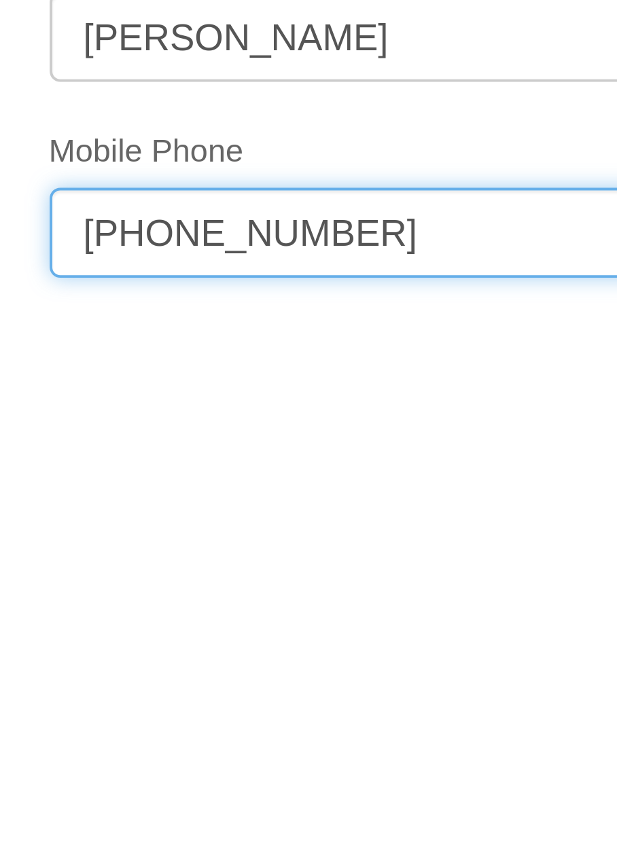
click at [275, 195] on input "+905432515550" at bounding box center [308, 198] width 179 height 23
click at [262, 194] on input "+90543251 5550" at bounding box center [308, 198] width 179 height 23
click at [238, 195] on input "+90543 251 5550" at bounding box center [308, 198] width 179 height 23
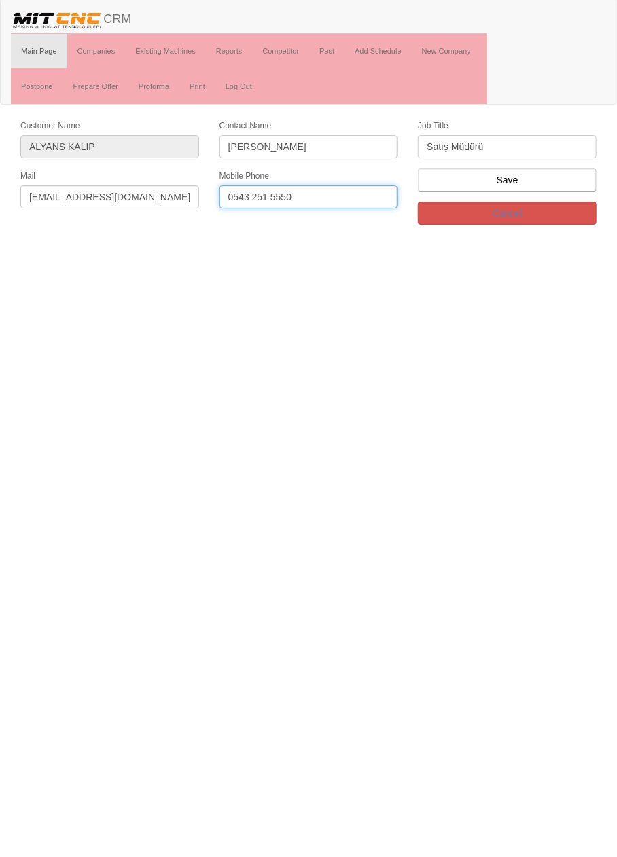
type input "0543 251 5550"
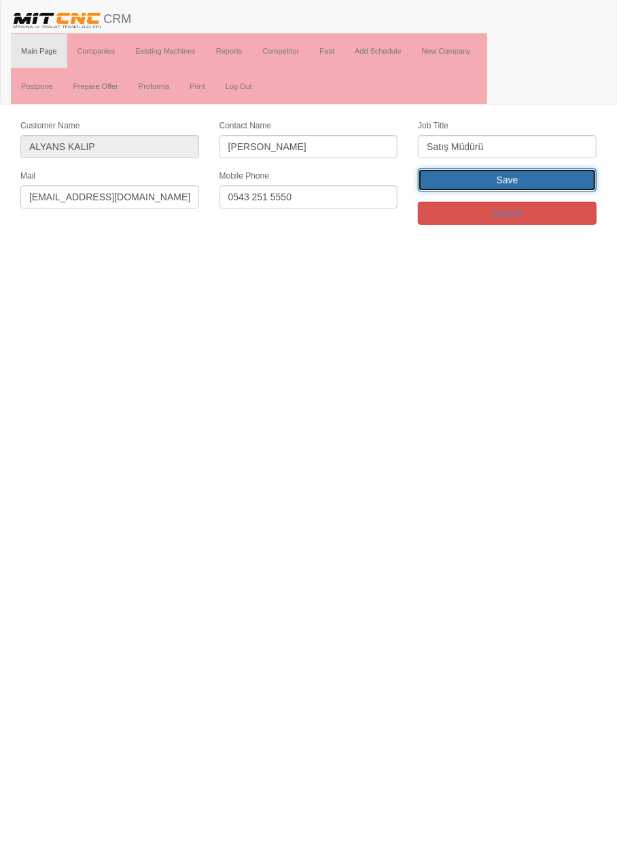
click at [555, 179] on input "Save" at bounding box center [507, 181] width 179 height 23
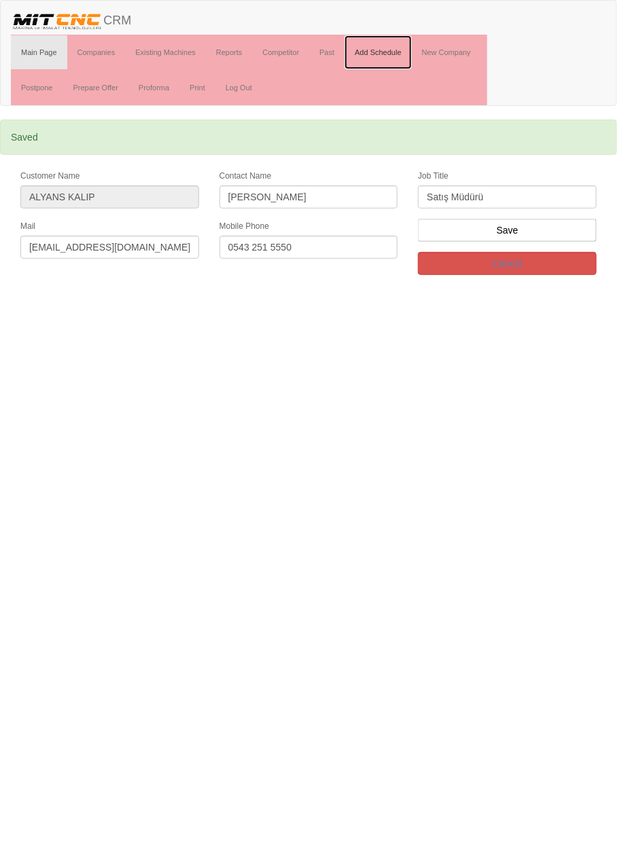
click at [391, 51] on link "Add Schedule" at bounding box center [377, 52] width 67 height 34
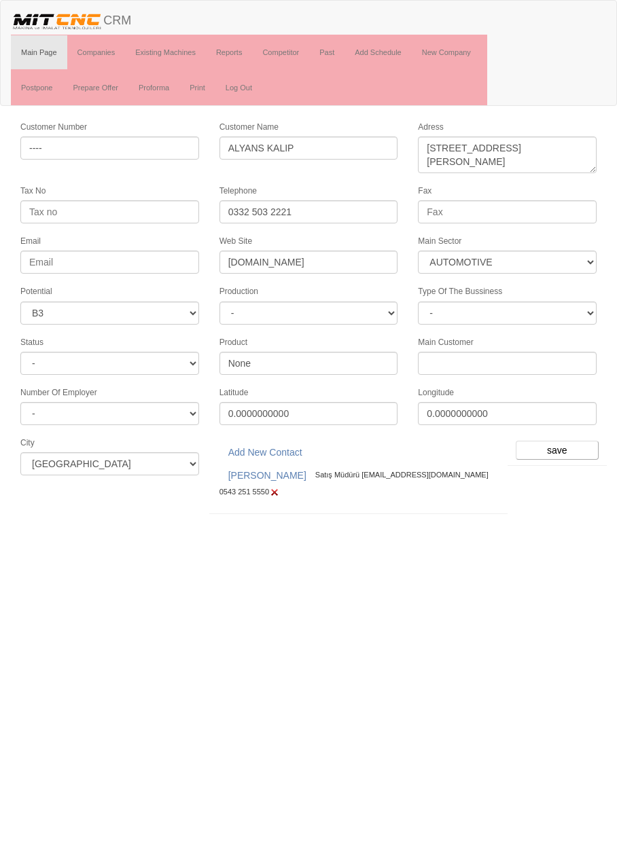
select select "370"
select select "6"
click at [564, 441] on input "save" at bounding box center [557, 450] width 83 height 19
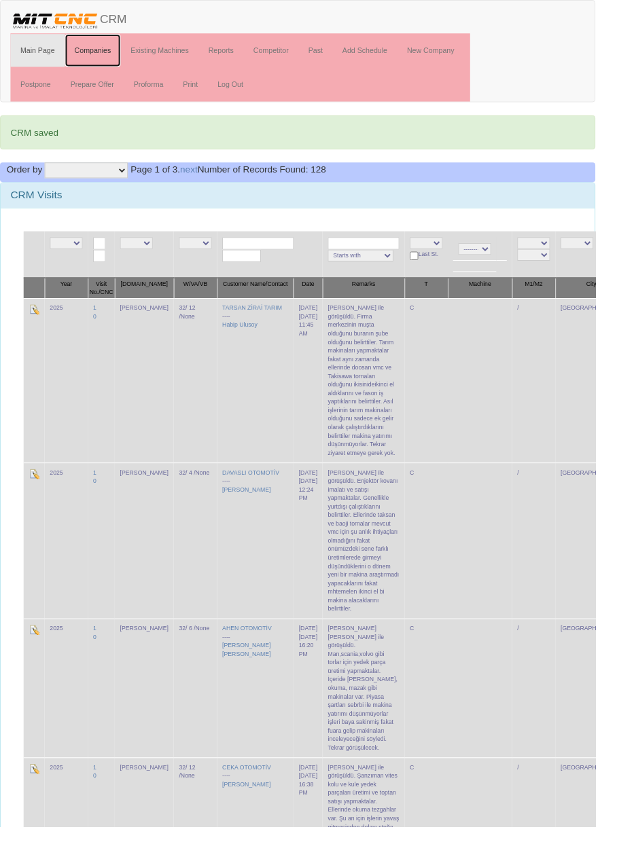
click at [98, 49] on link "Companies" at bounding box center [96, 52] width 58 height 34
